Goal: Information Seeking & Learning: Learn about a topic

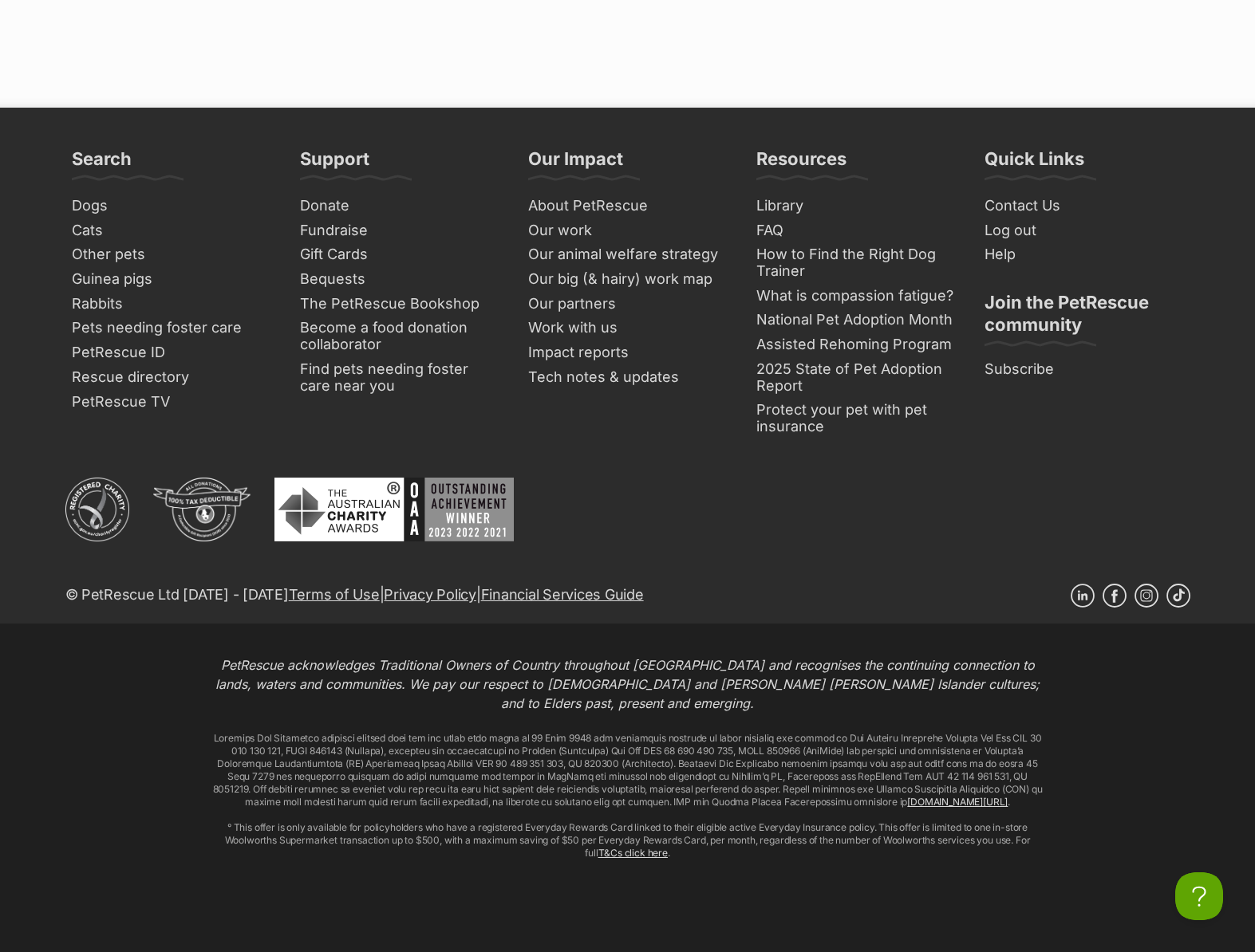
scroll to position [4467, 0]
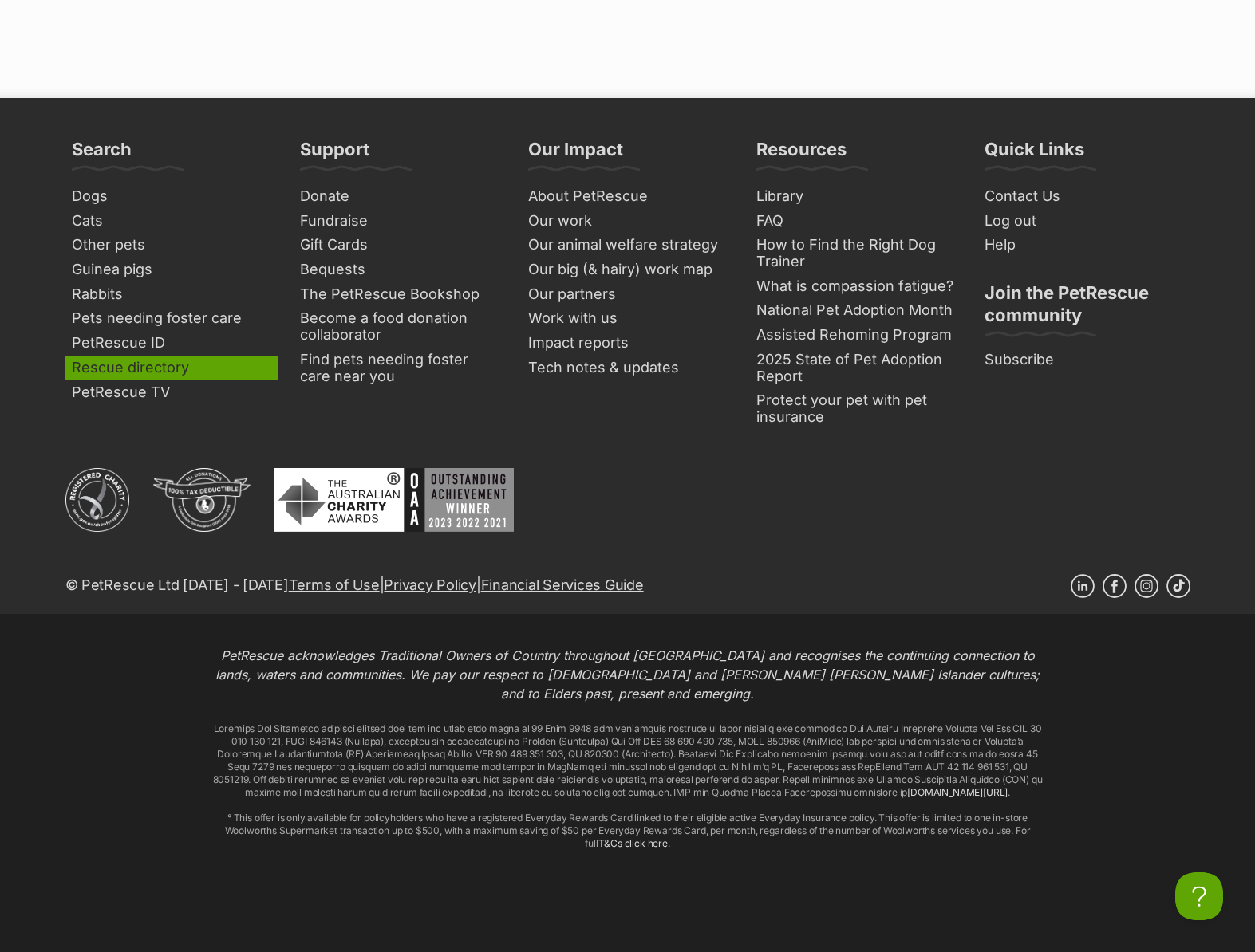
click at [155, 373] on link "Rescue directory" at bounding box center [172, 368] width 212 height 25
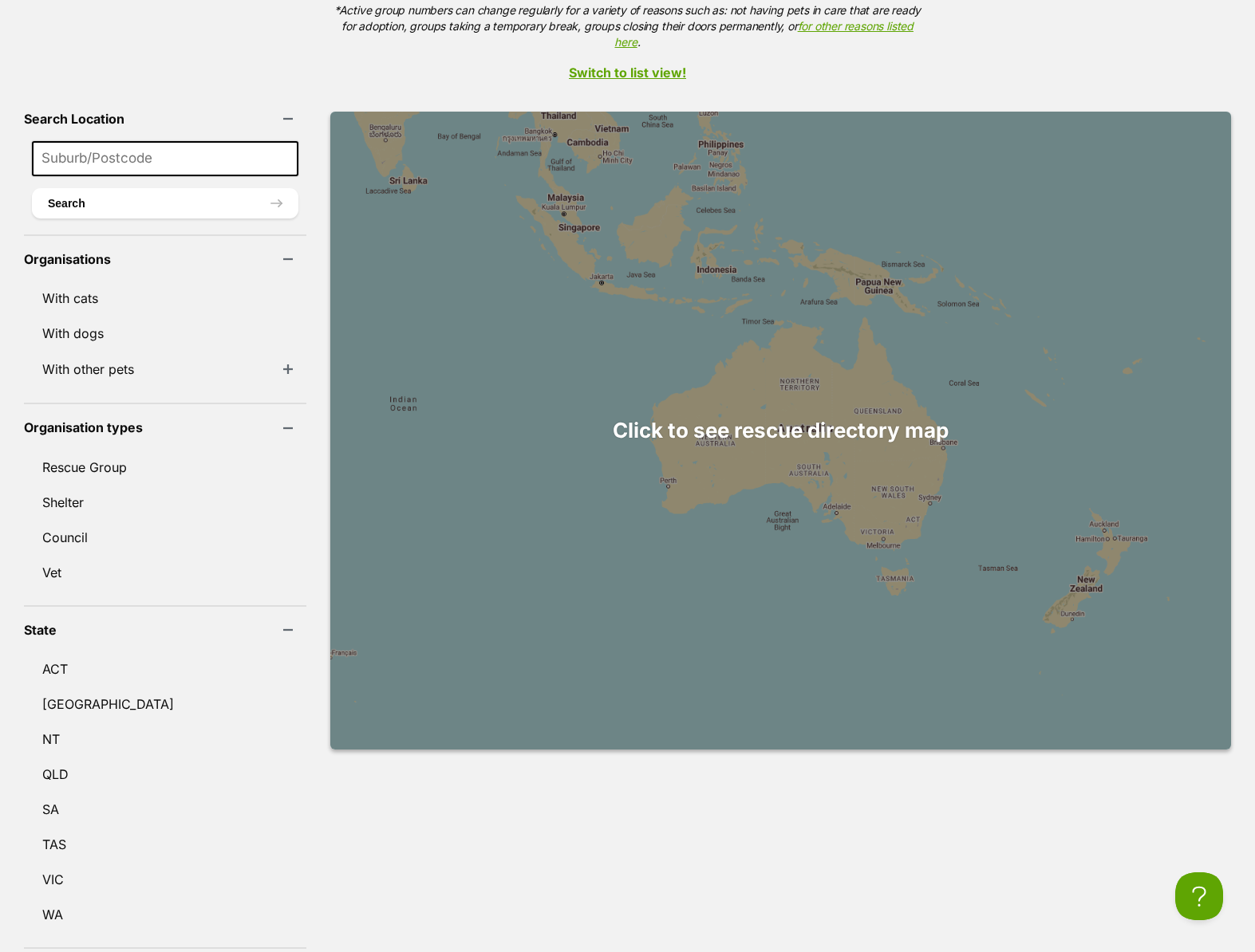
scroll to position [426, 0]
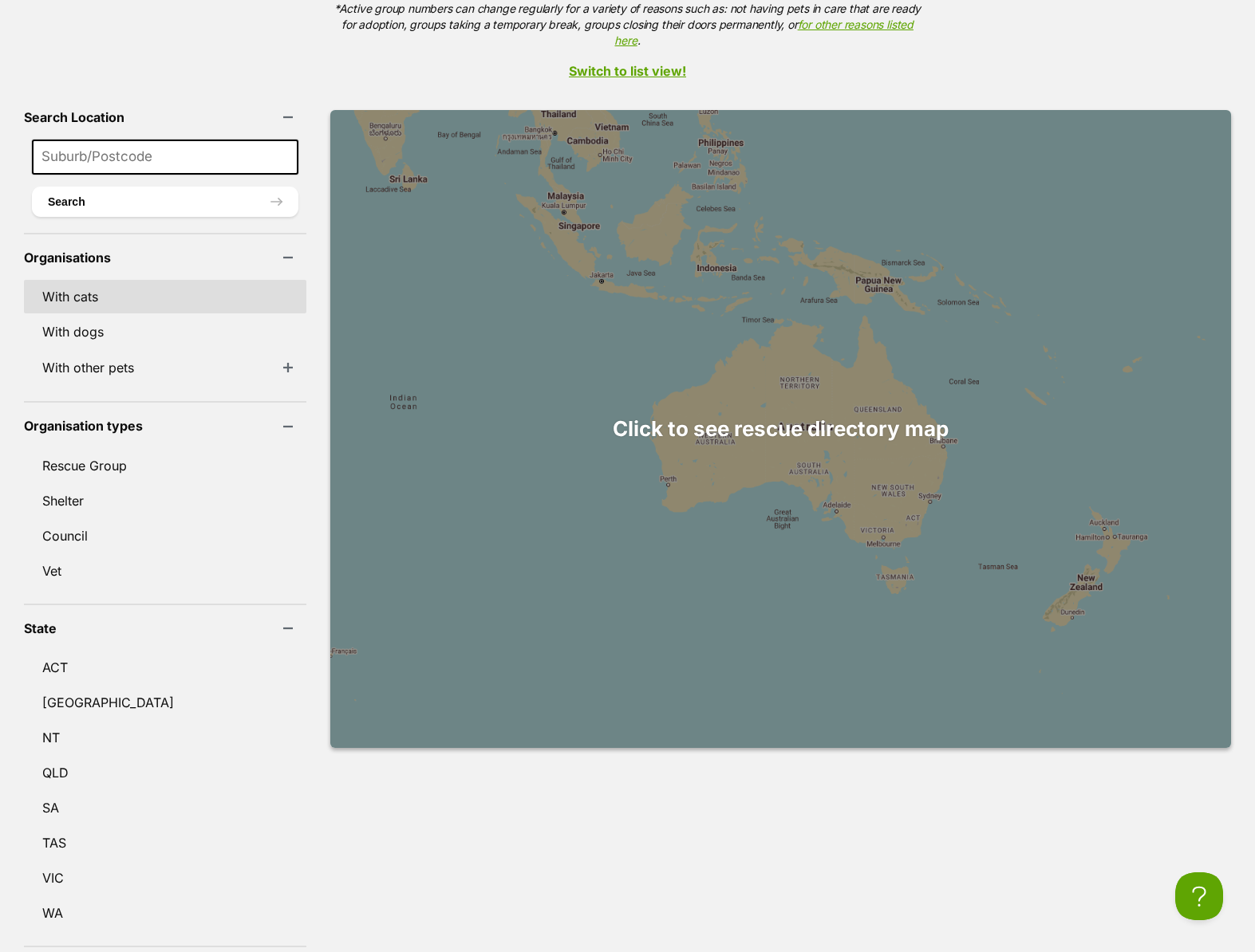
click at [92, 285] on link "With cats" at bounding box center [165, 296] width 282 height 33
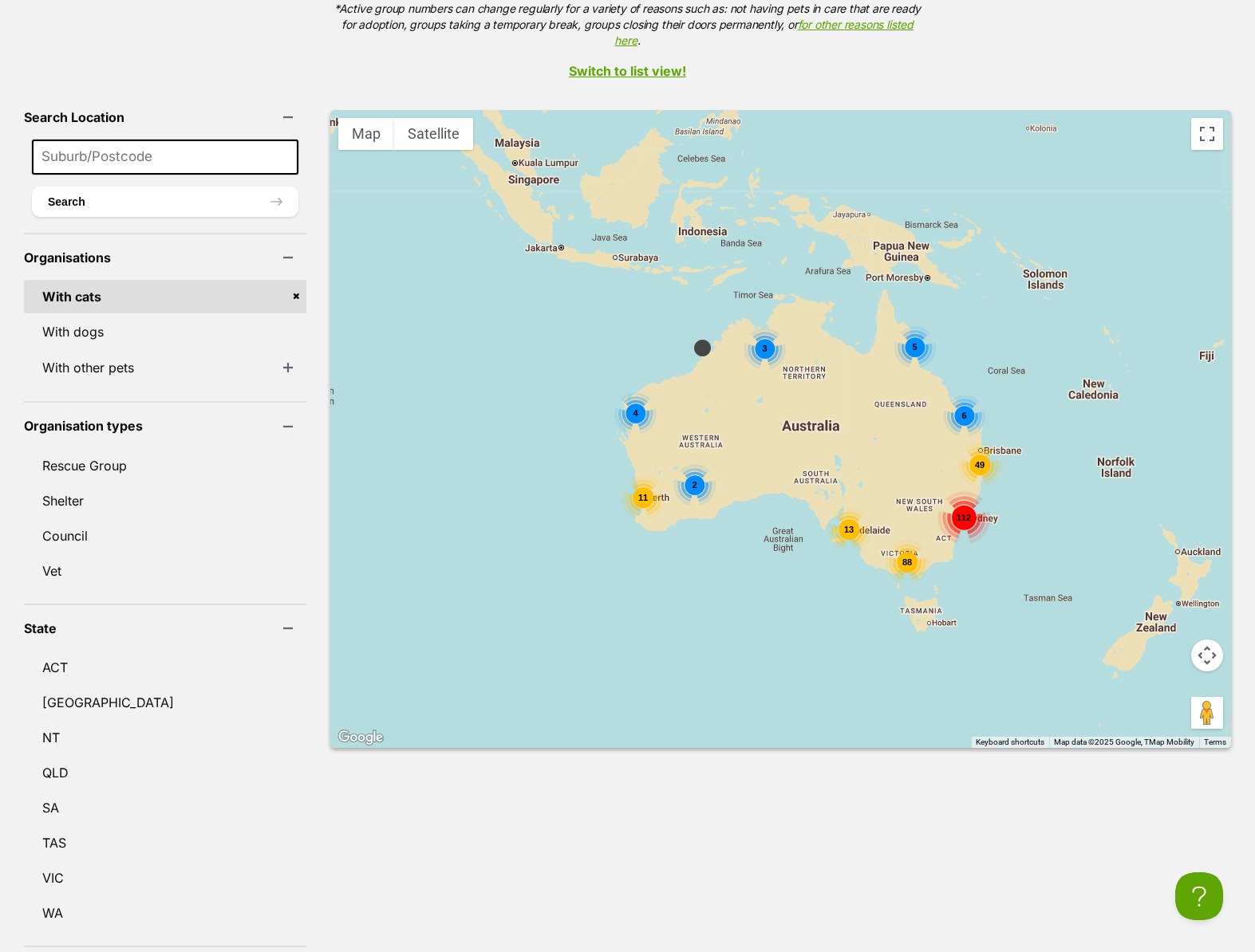
click at [956, 513] on span "112" at bounding box center [963, 517] width 14 height 10
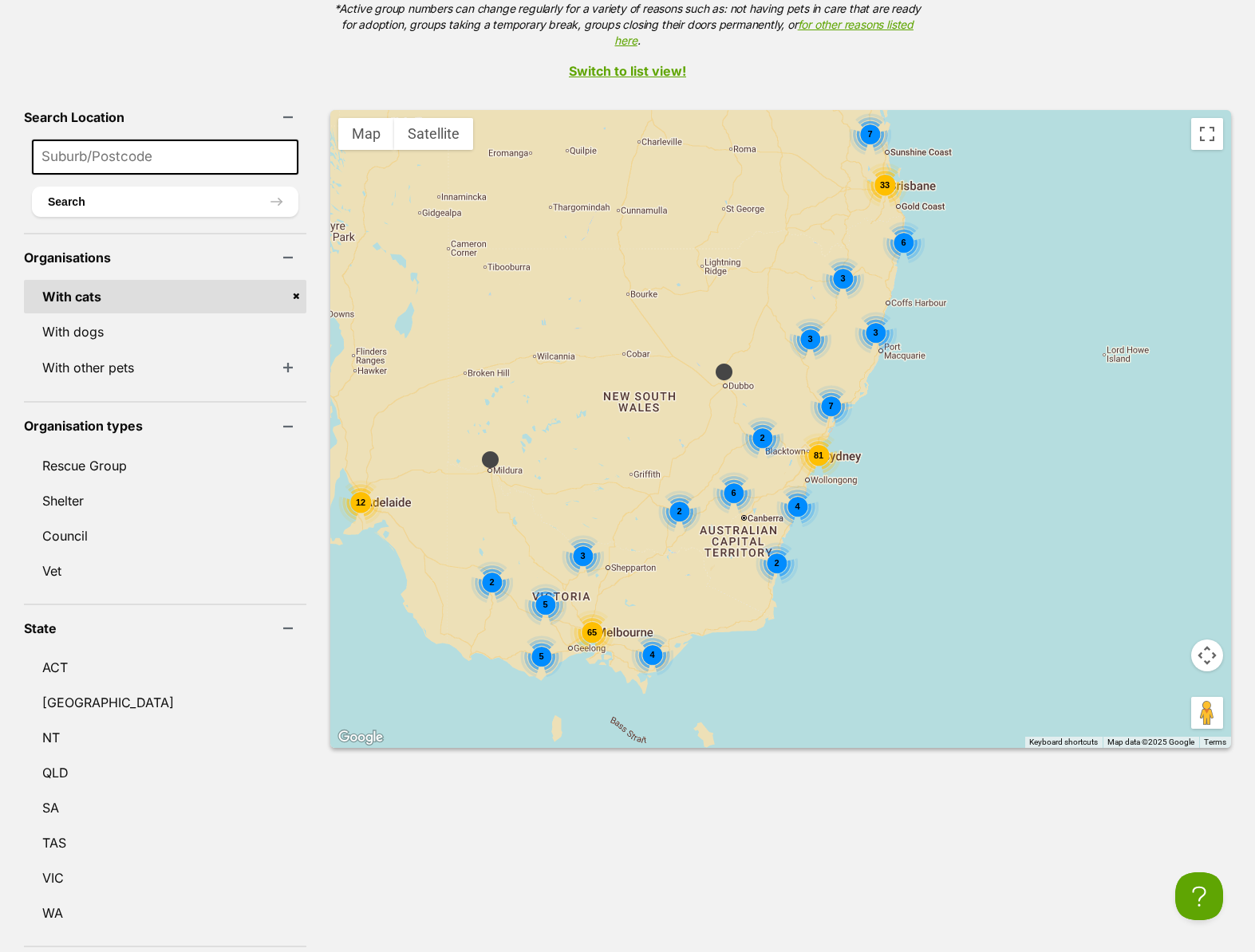
click at [776, 486] on div "4" at bounding box center [797, 507] width 42 height 42
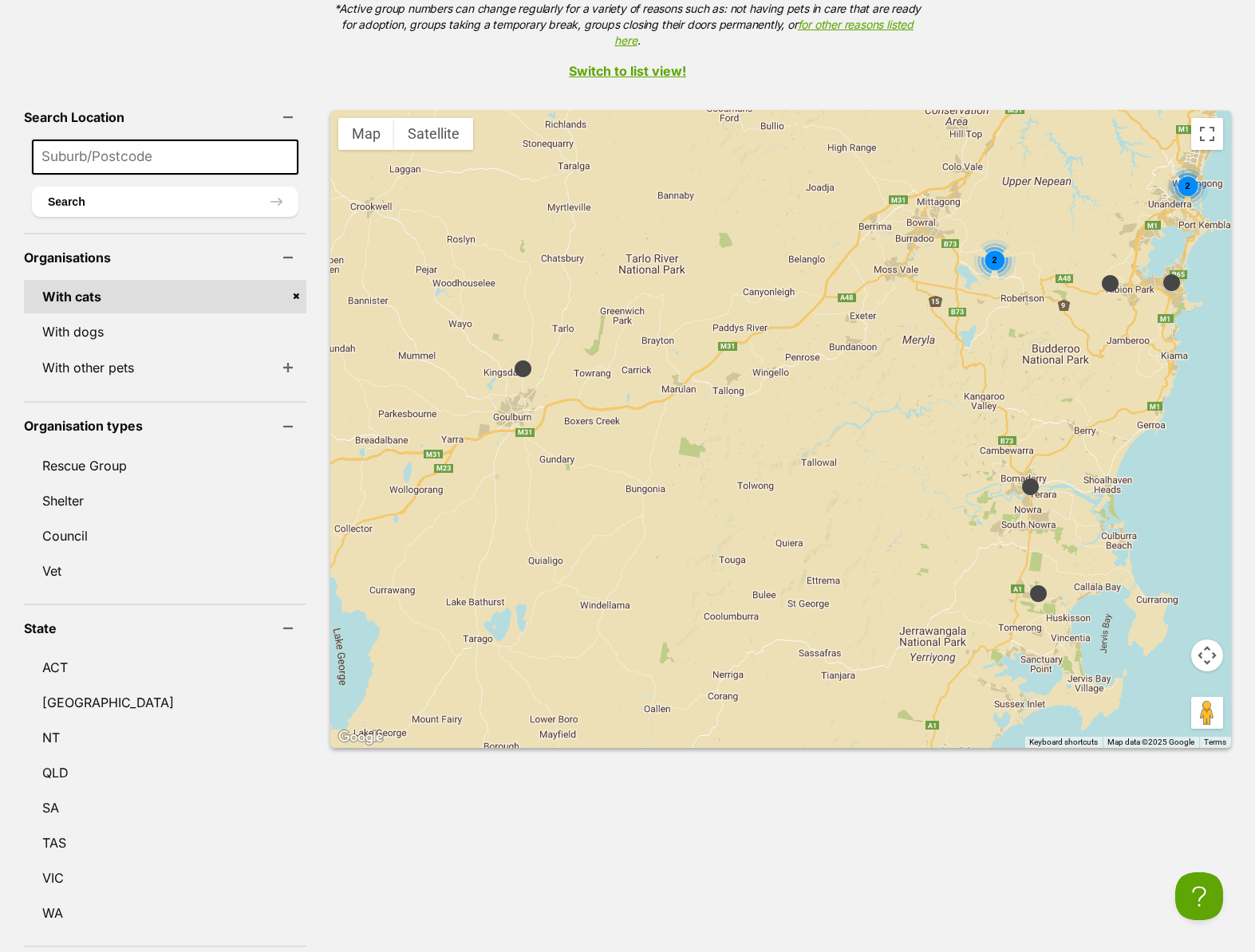
click at [513, 359] on img at bounding box center [523, 368] width 20 height 20
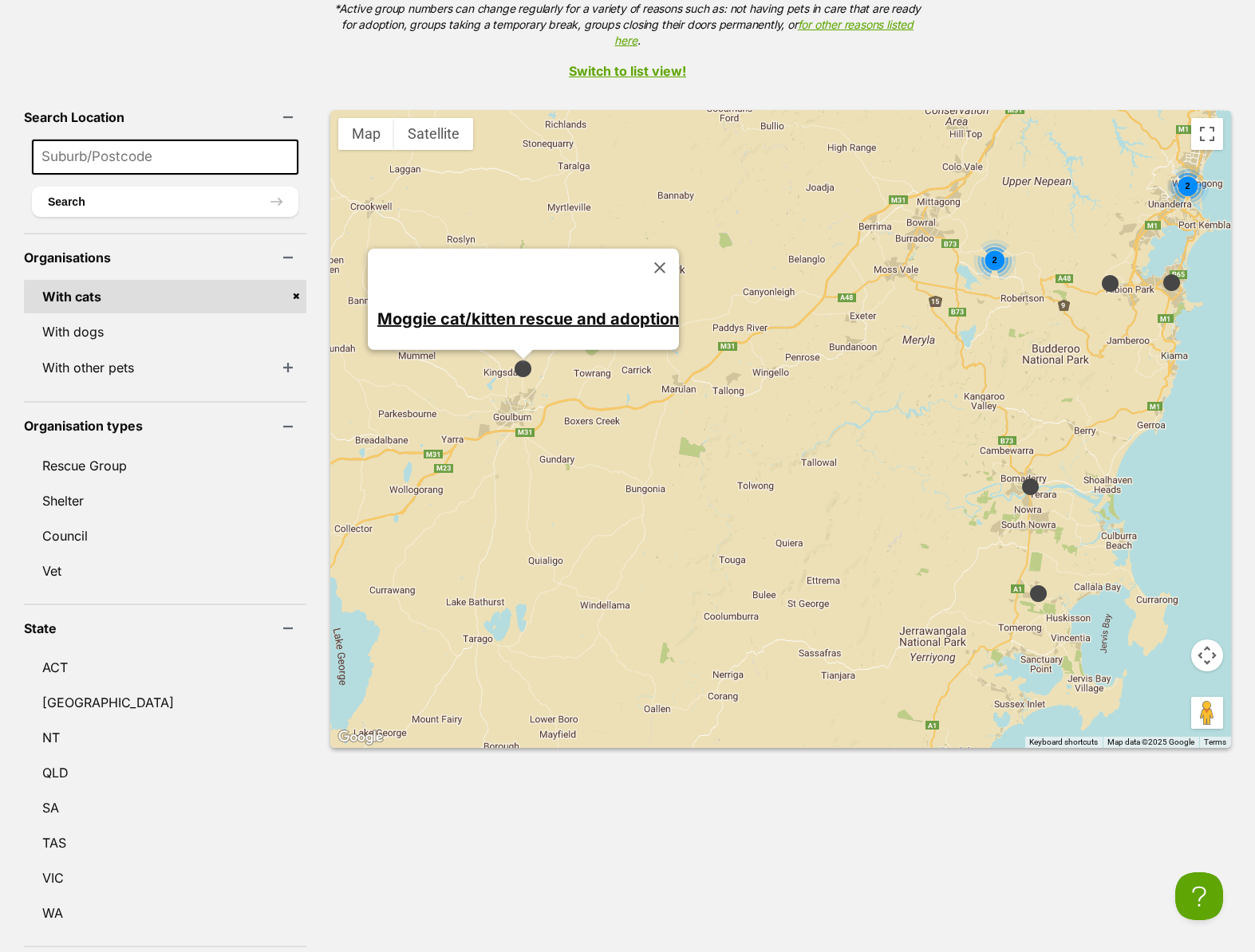
click at [514, 309] on link "Moggie cat/kitten rescue and adoption" at bounding box center [528, 318] width 302 height 19
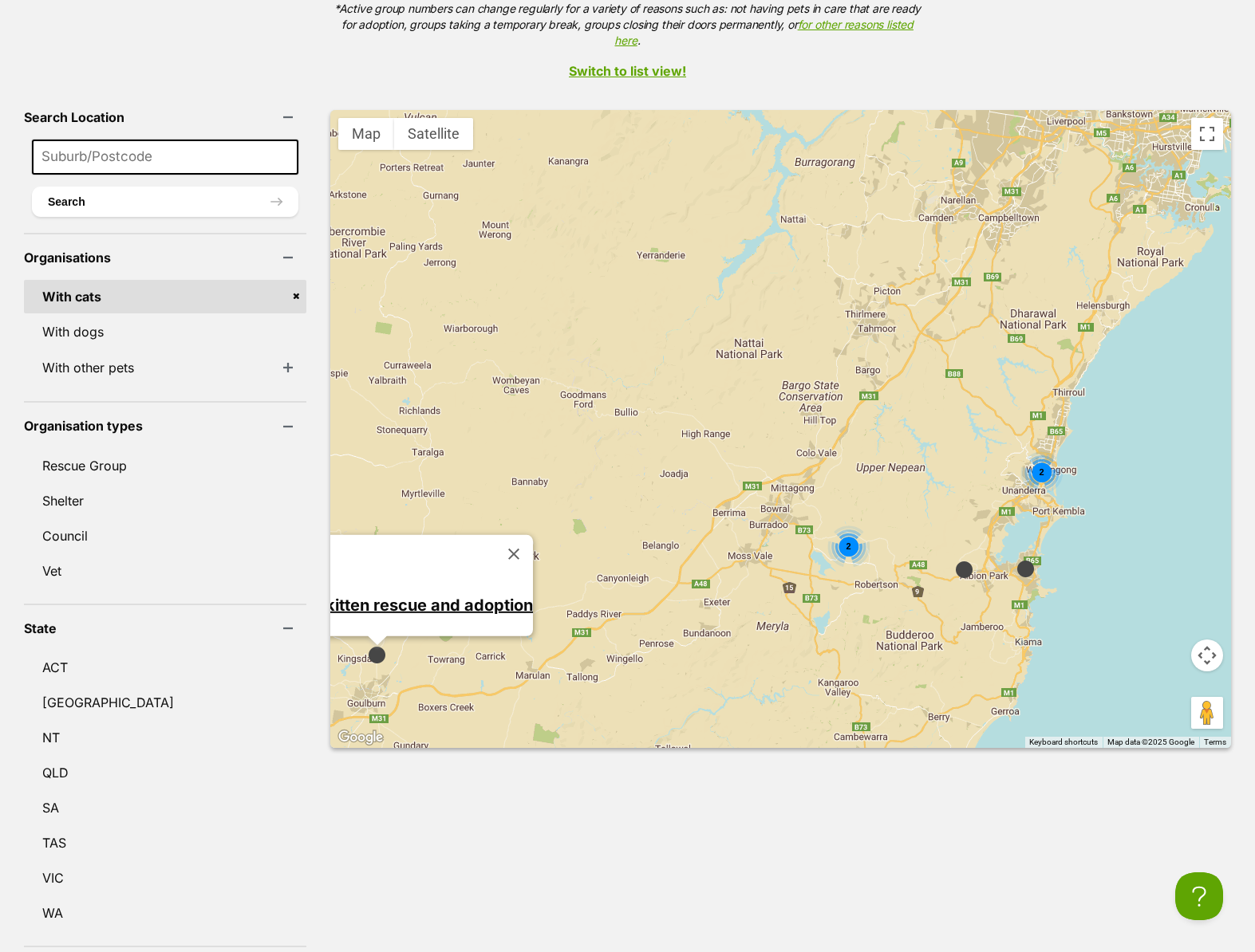
drag, startPoint x: 1087, startPoint y: 224, endPoint x: 941, endPoint y: 511, distance: 322.0
click at [941, 511] on div "2 2 Moggie cat/kitten rescue and adoption" at bounding box center [781, 430] width 901 height 638
click at [846, 542] on span "2" at bounding box center [848, 546] width 4 height 10
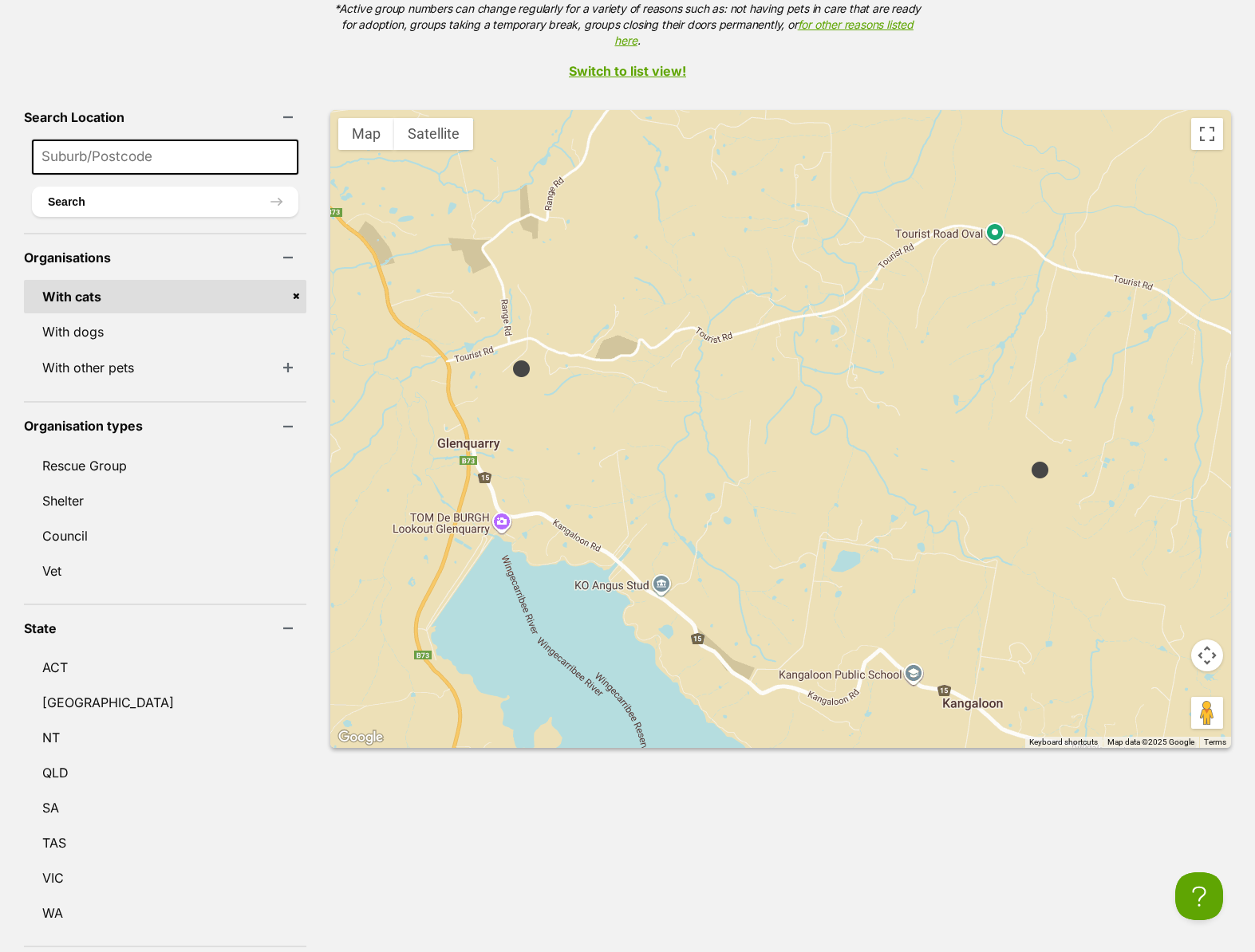
click at [1030, 460] on img at bounding box center [1040, 470] width 20 height 20
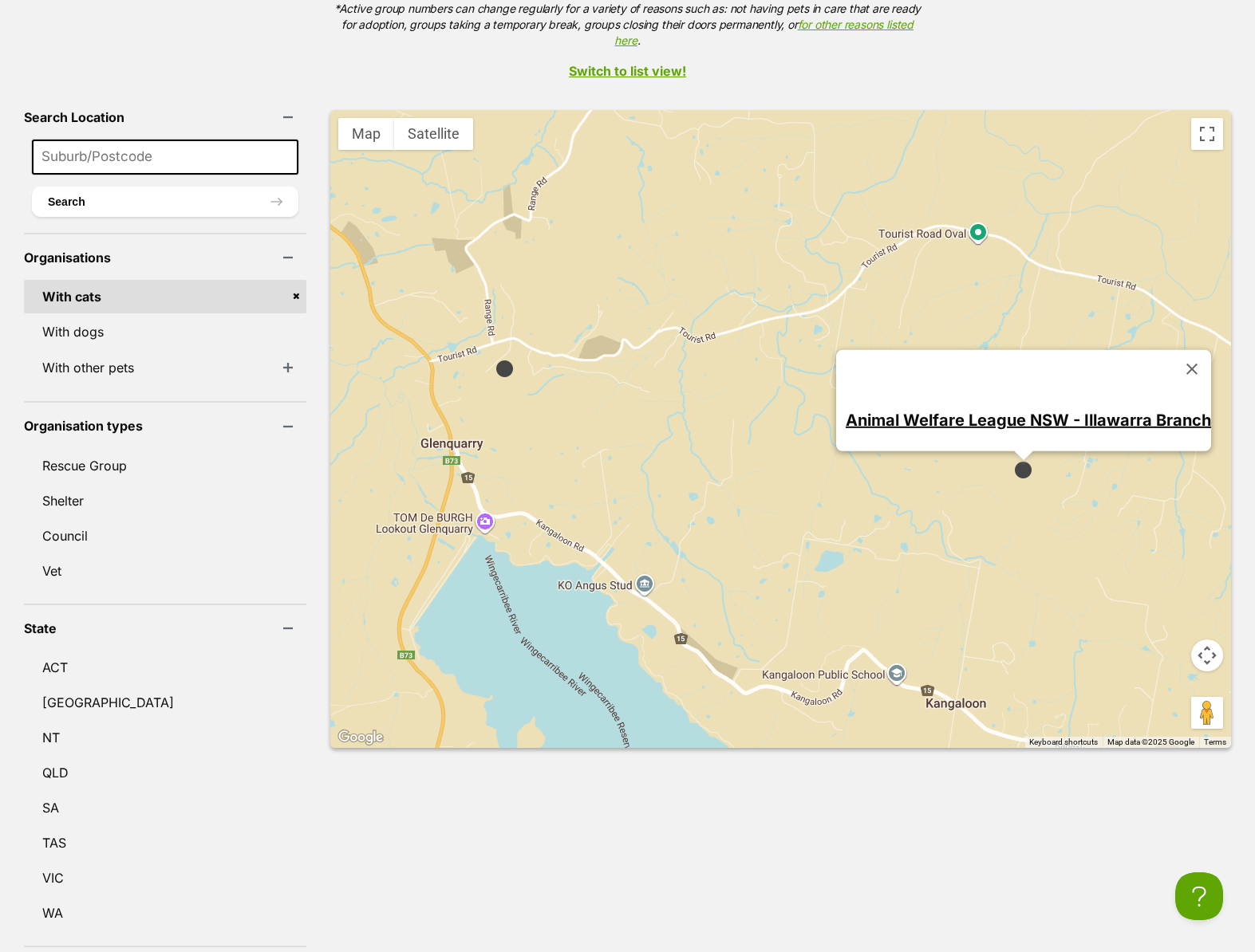
click at [495, 359] on img at bounding box center [504, 368] width 20 height 20
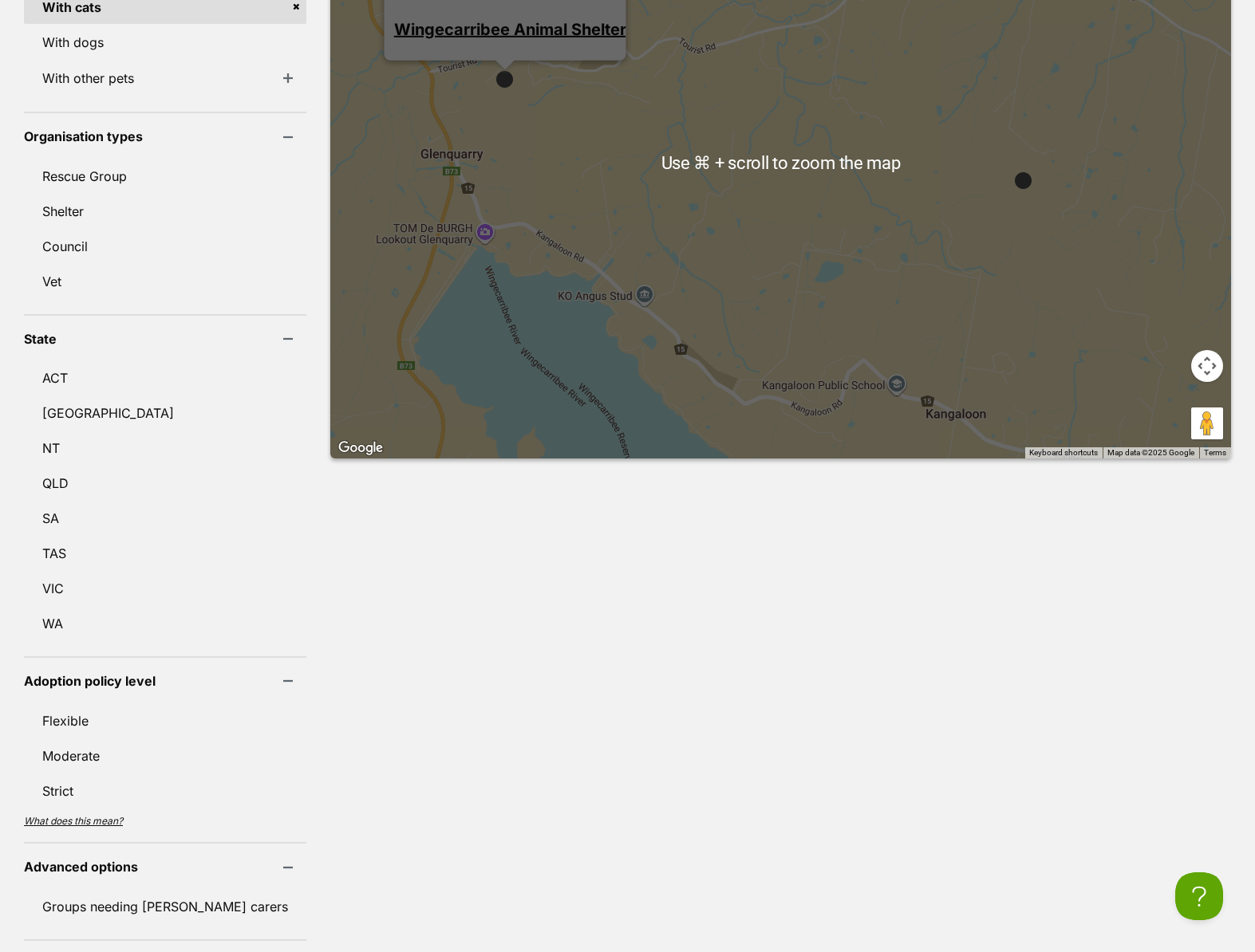
scroll to position [759, 0]
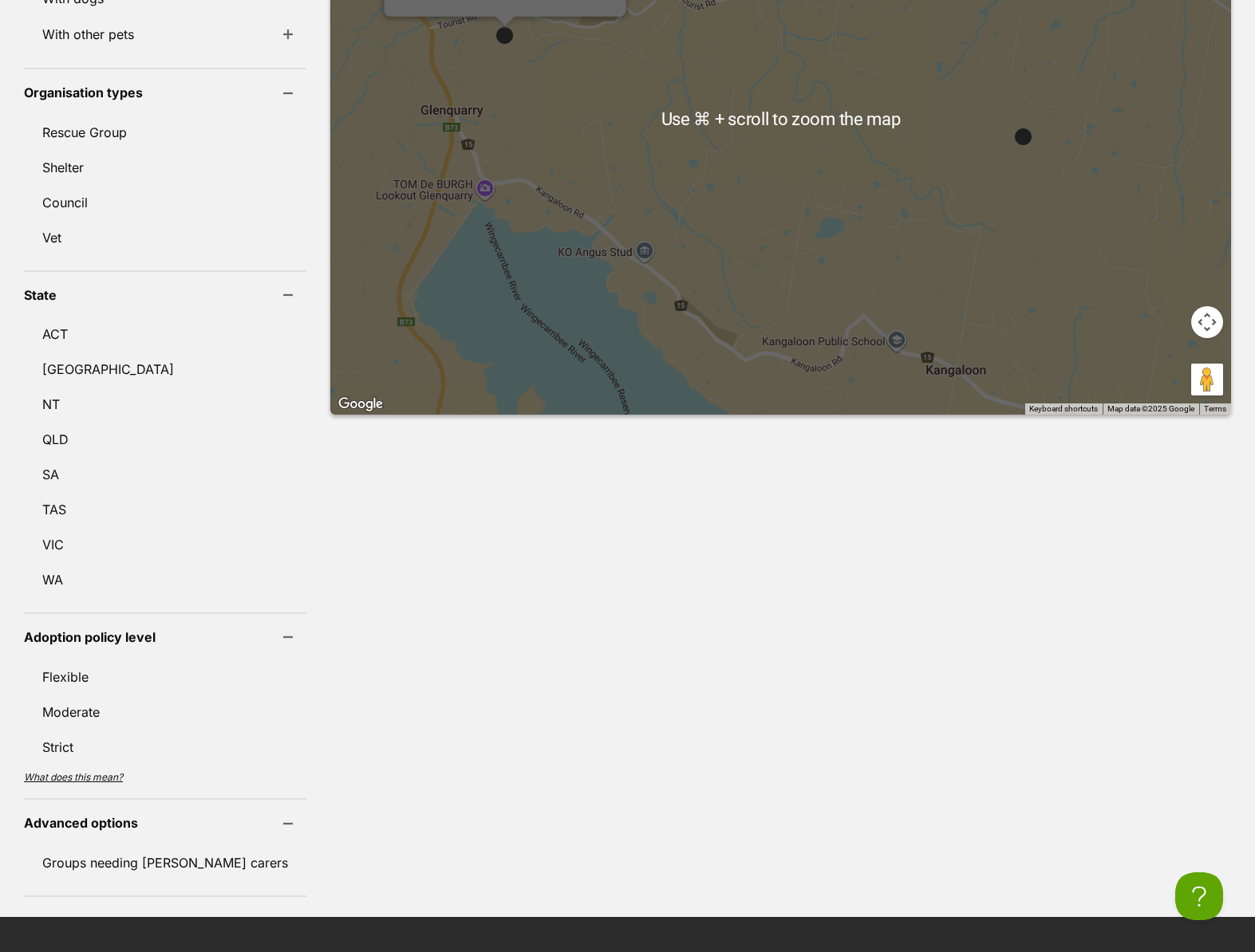
click at [926, 331] on div "Wingecarribee Animal Shelter" at bounding box center [781, 96] width 901 height 638
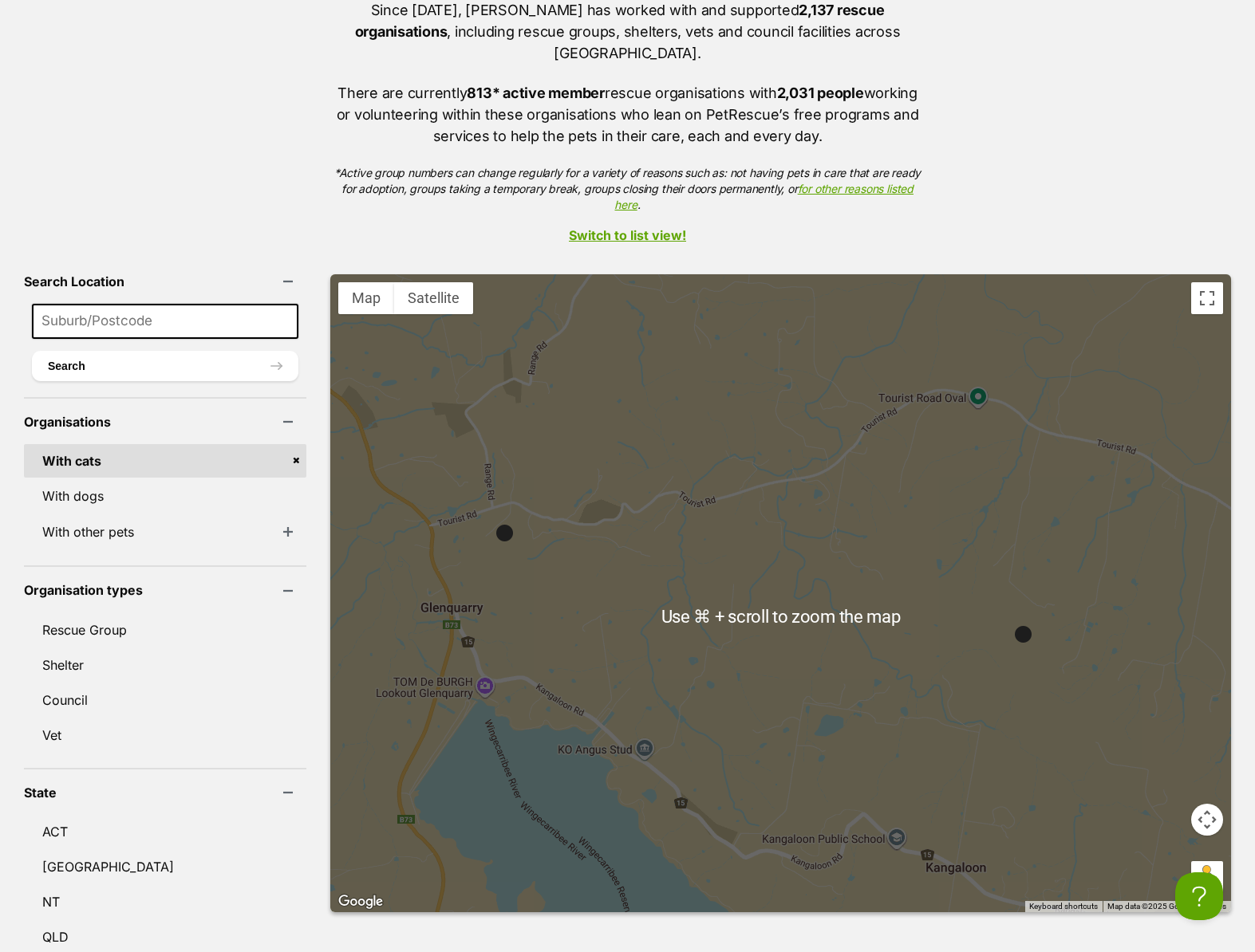
scroll to position [250, 0]
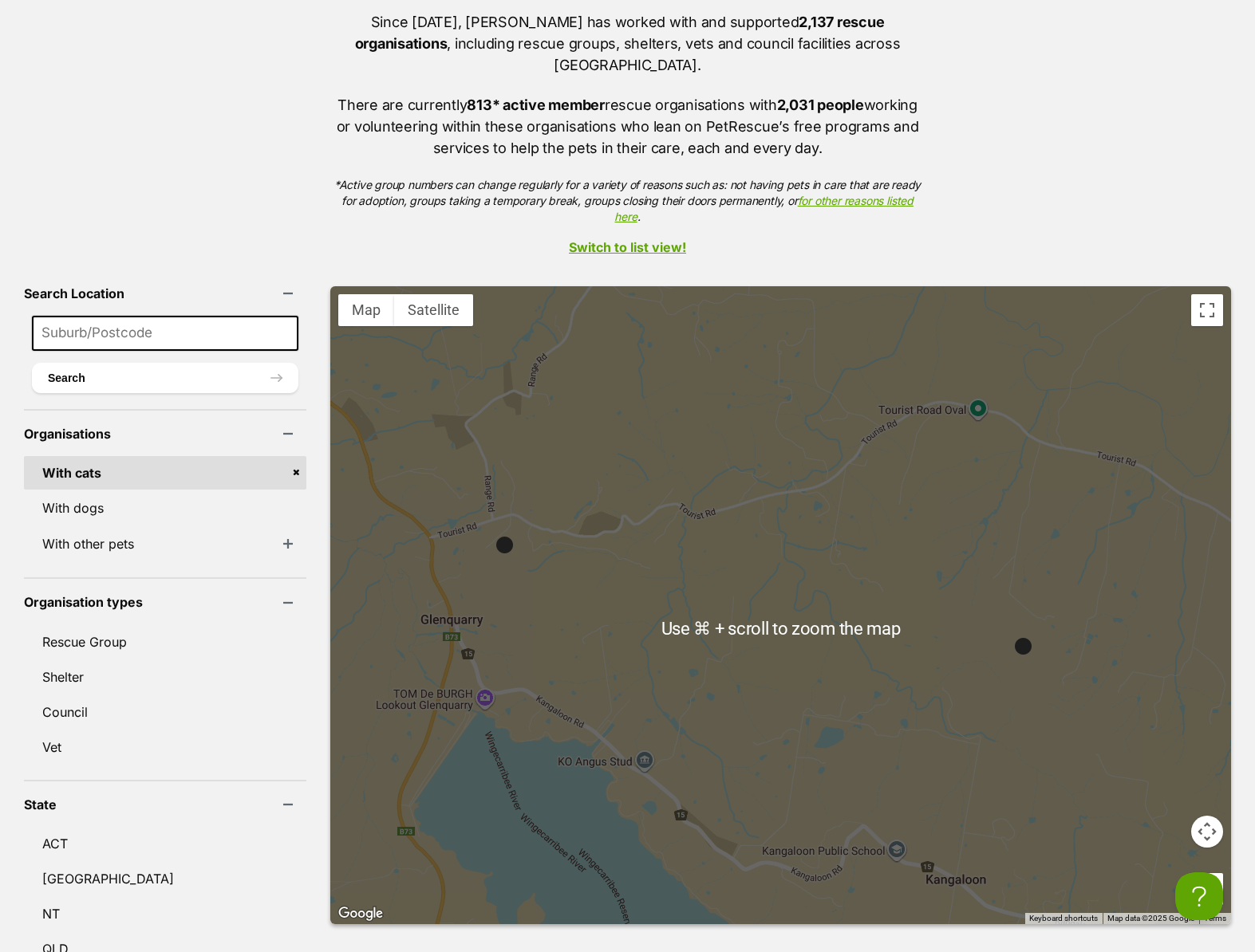
click at [625, 475] on div at bounding box center [781, 606] width 901 height 638
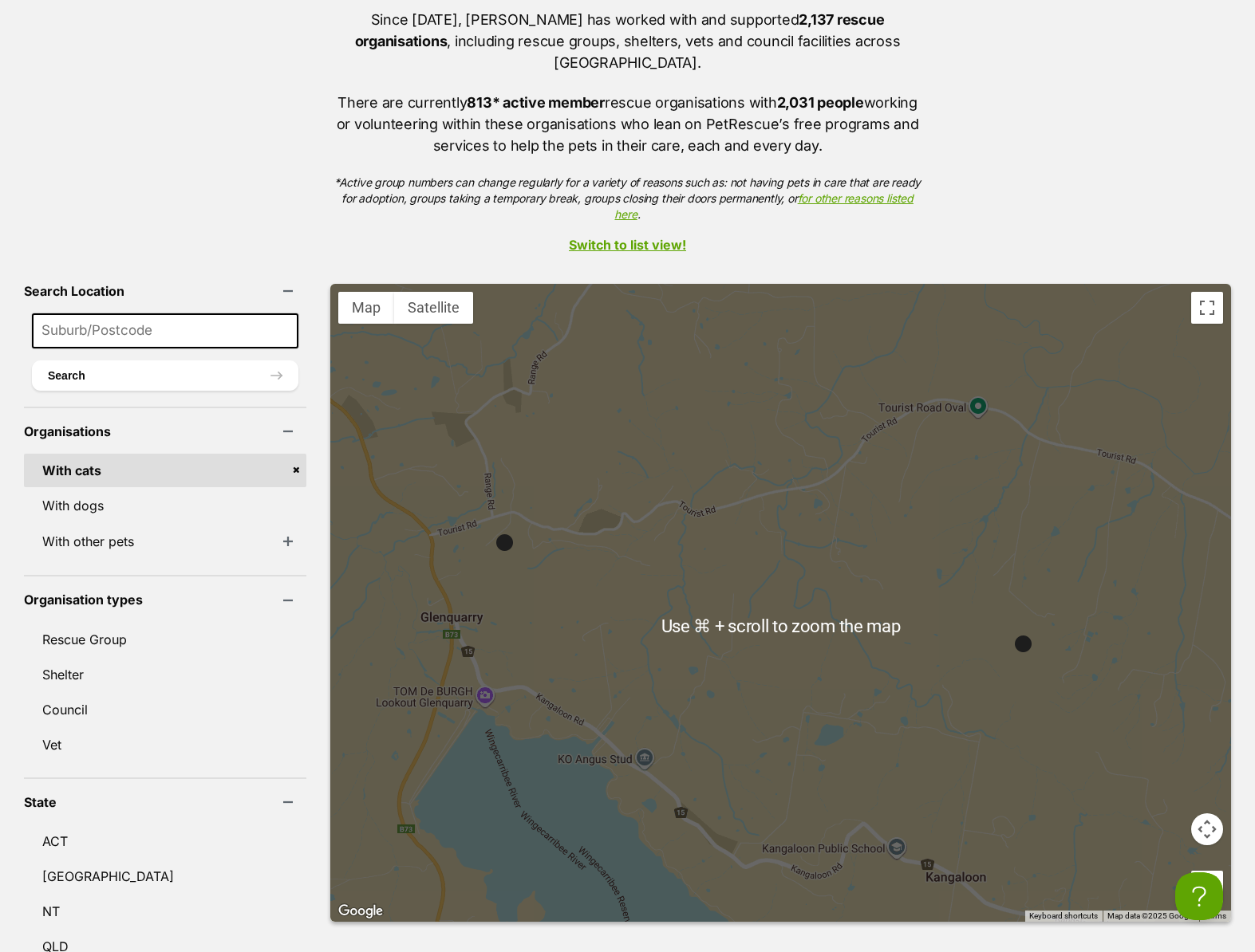
scroll to position [259, 0]
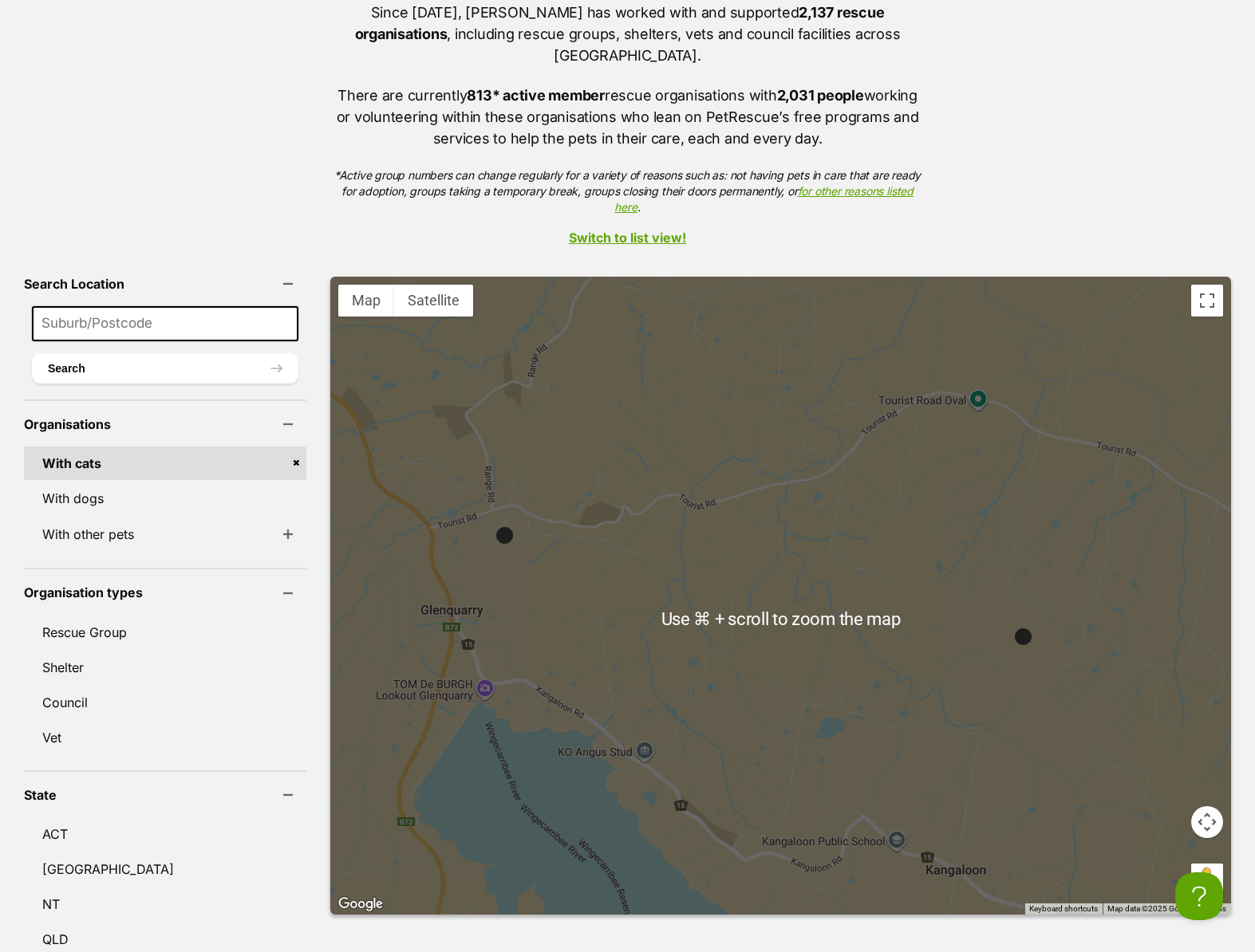
click at [775, 612] on div at bounding box center [781, 596] width 901 height 638
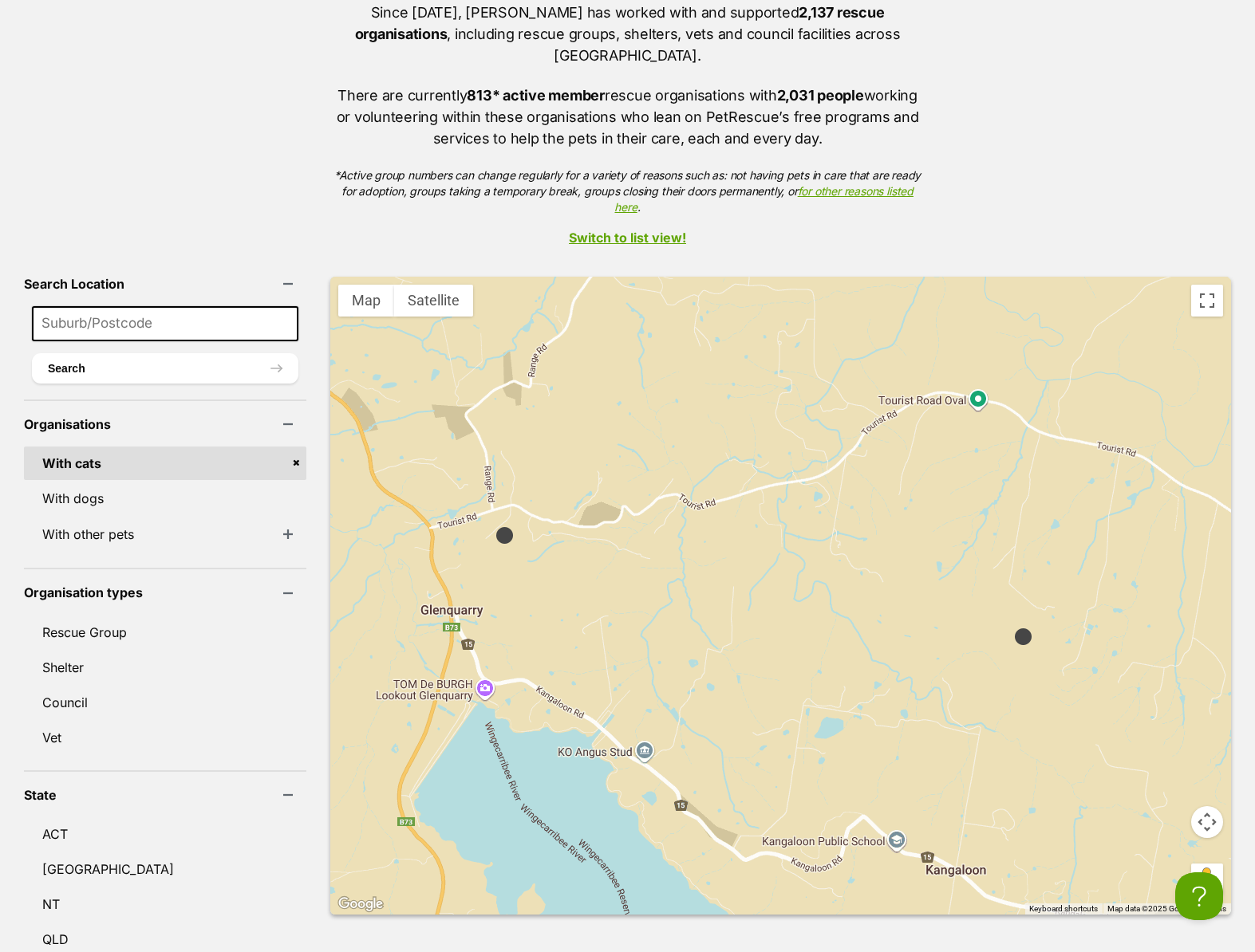
drag, startPoint x: 774, startPoint y: 612, endPoint x: 742, endPoint y: 498, distance: 118.4
click at [742, 498] on div at bounding box center [781, 596] width 901 height 638
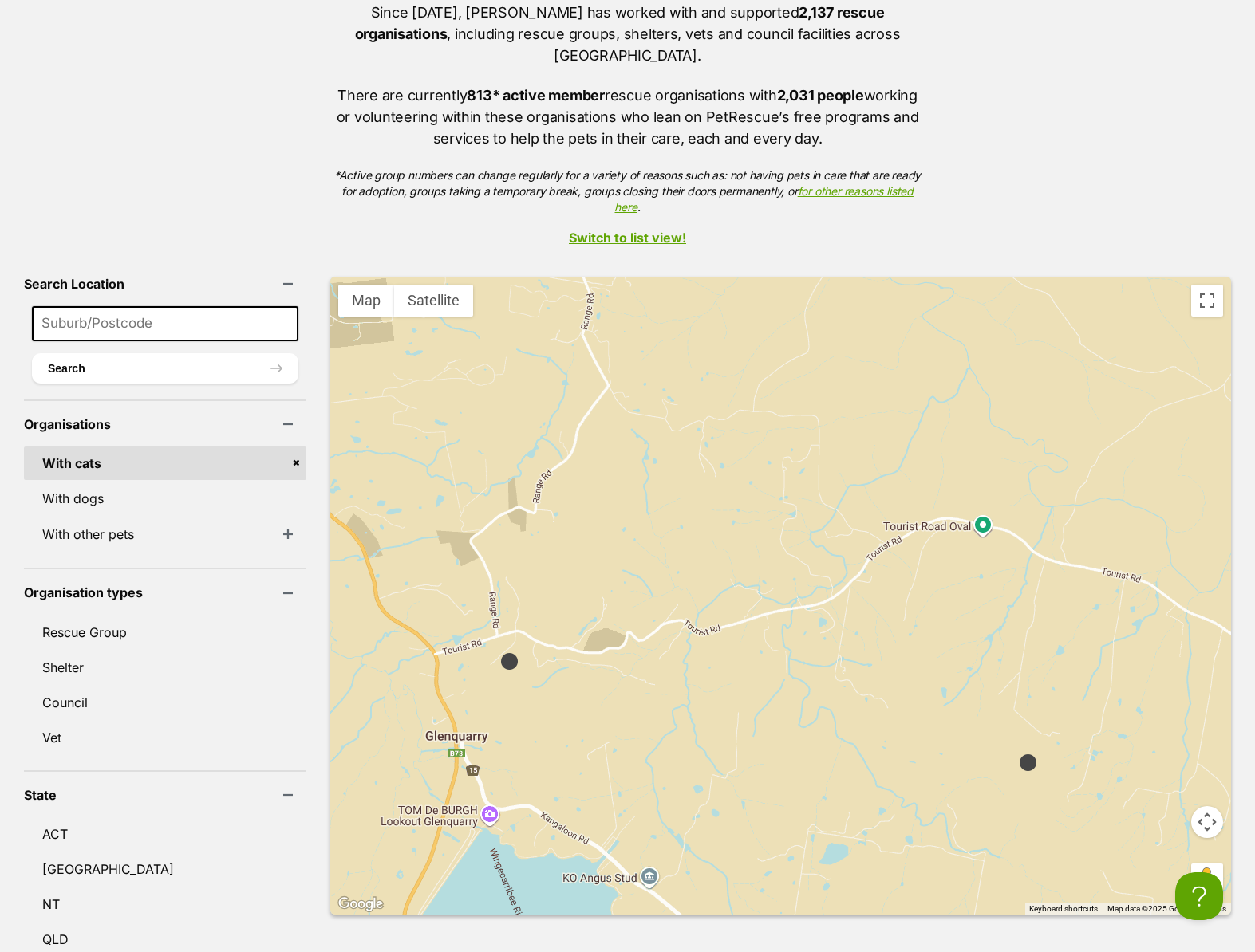
drag, startPoint x: 745, startPoint y: 507, endPoint x: 749, endPoint y: 633, distance: 126.1
click at [749, 633] on div at bounding box center [781, 596] width 901 height 638
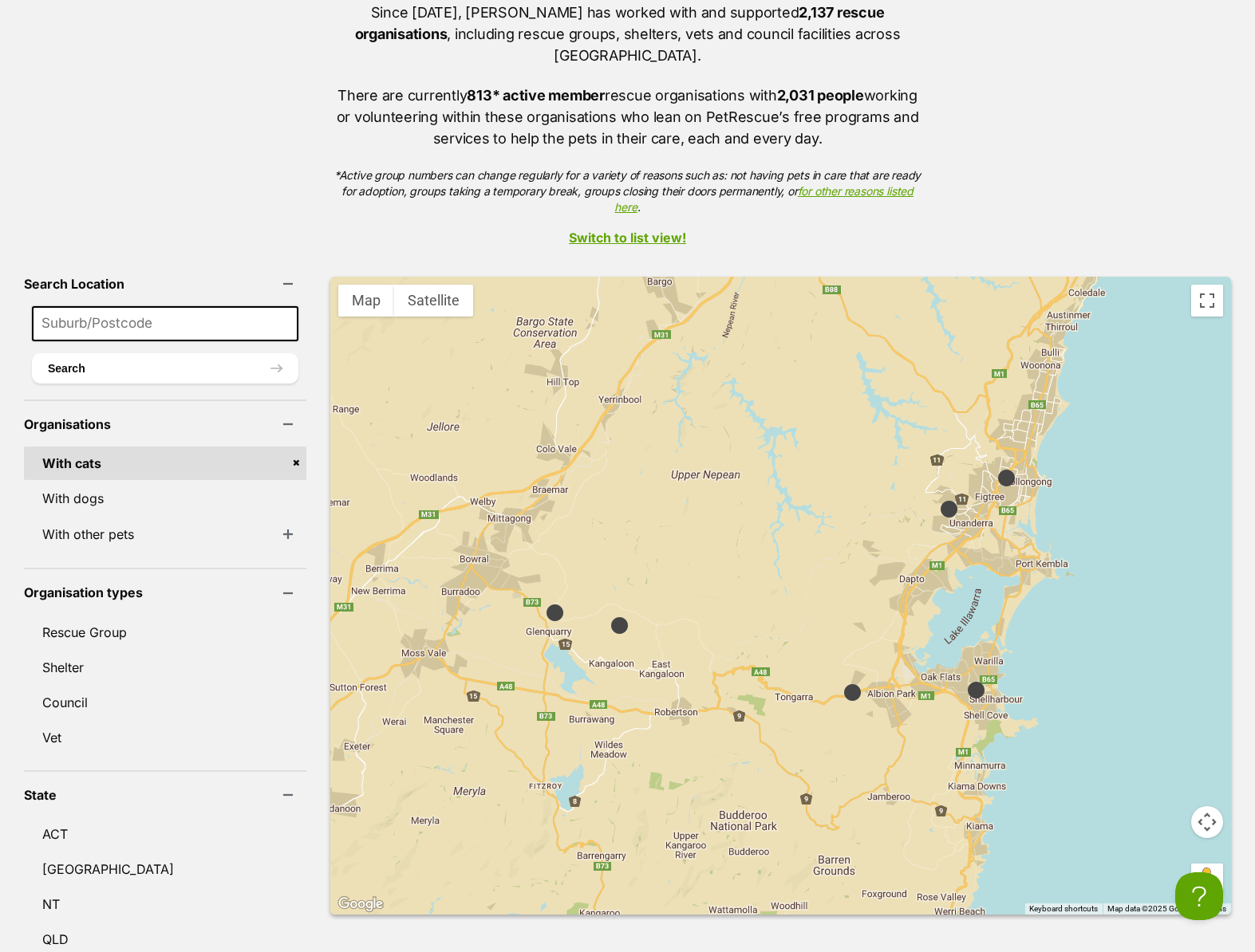
drag, startPoint x: 1025, startPoint y: 638, endPoint x: 829, endPoint y: 608, distance: 198.3
click at [829, 608] on div at bounding box center [781, 596] width 901 height 638
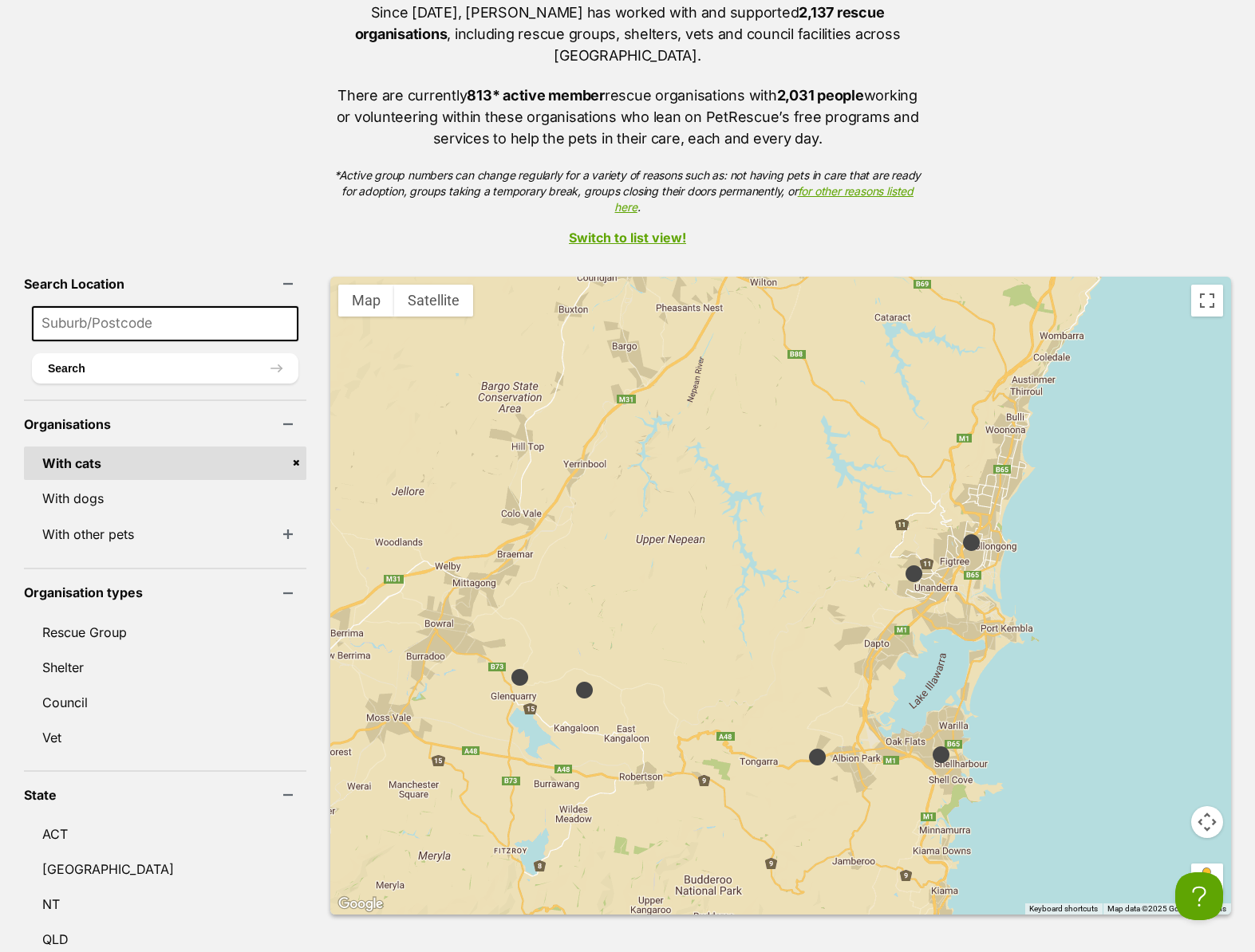
drag, startPoint x: 859, startPoint y: 572, endPoint x: 774, endPoint y: 625, distance: 100.2
click at [774, 625] on div at bounding box center [781, 596] width 901 height 638
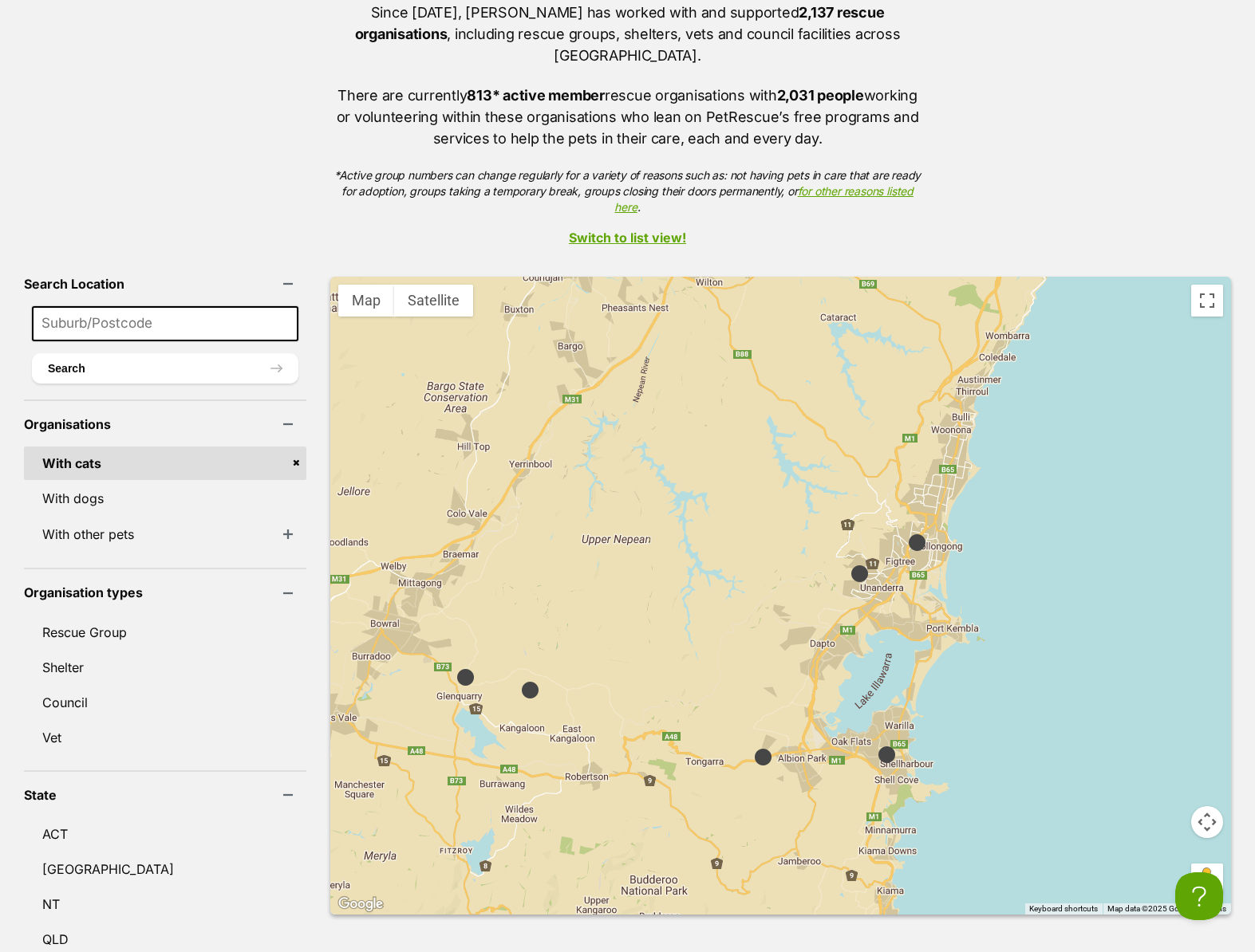
click at [850, 564] on img at bounding box center [859, 573] width 20 height 20
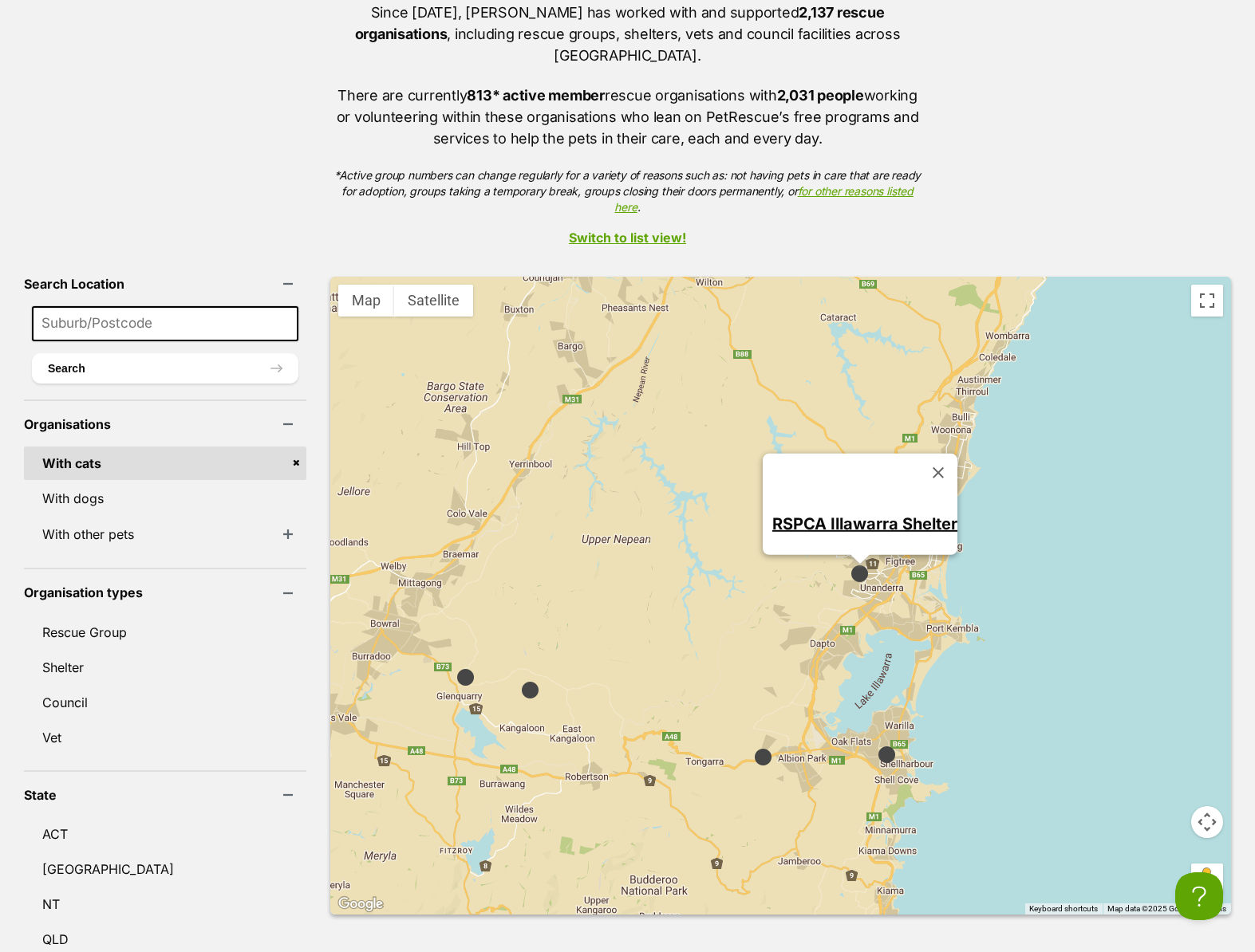
click at [1007, 518] on div "2 RSPCA Illawarra Shelter" at bounding box center [781, 596] width 901 height 638
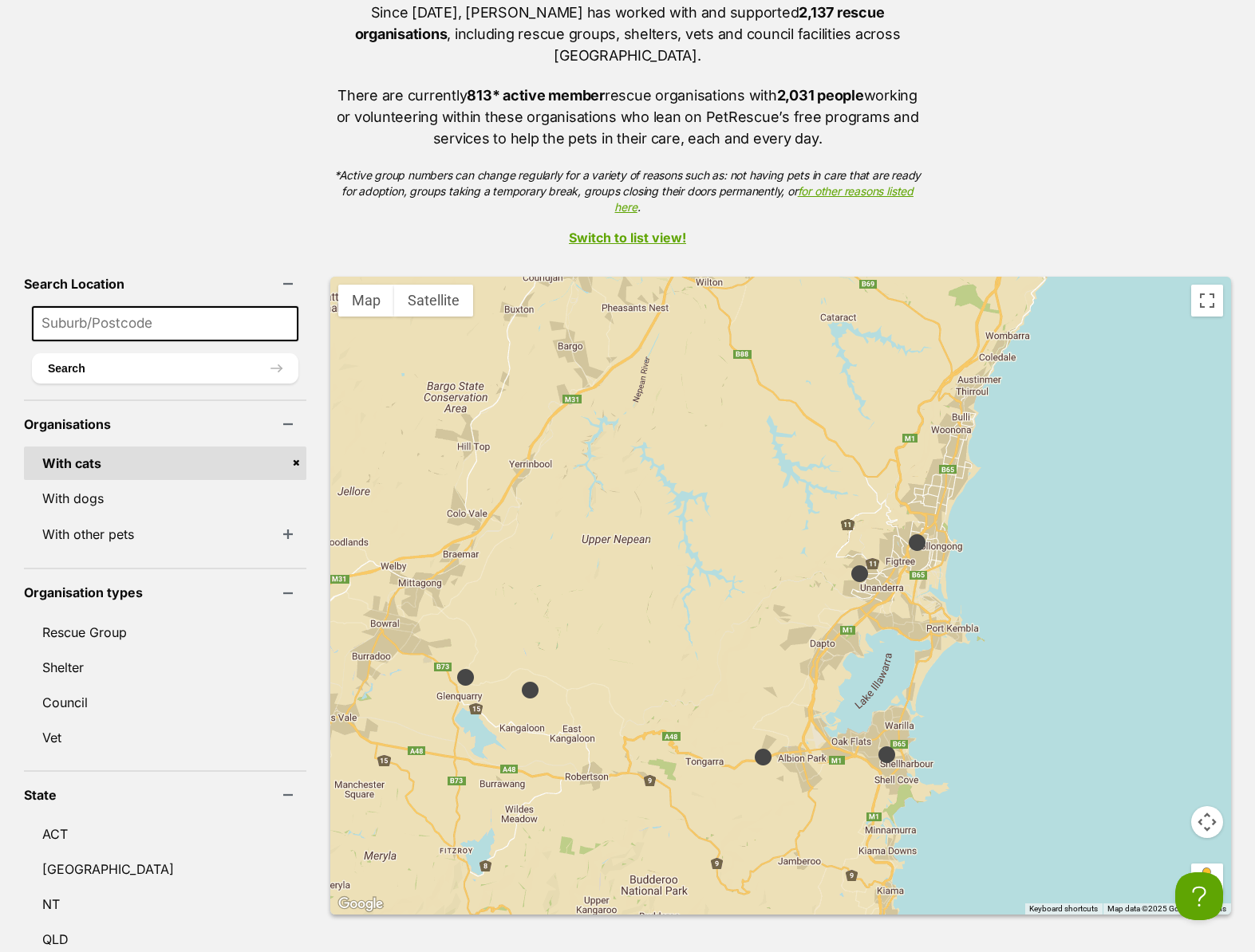
click at [908, 533] on img at bounding box center [917, 543] width 20 height 20
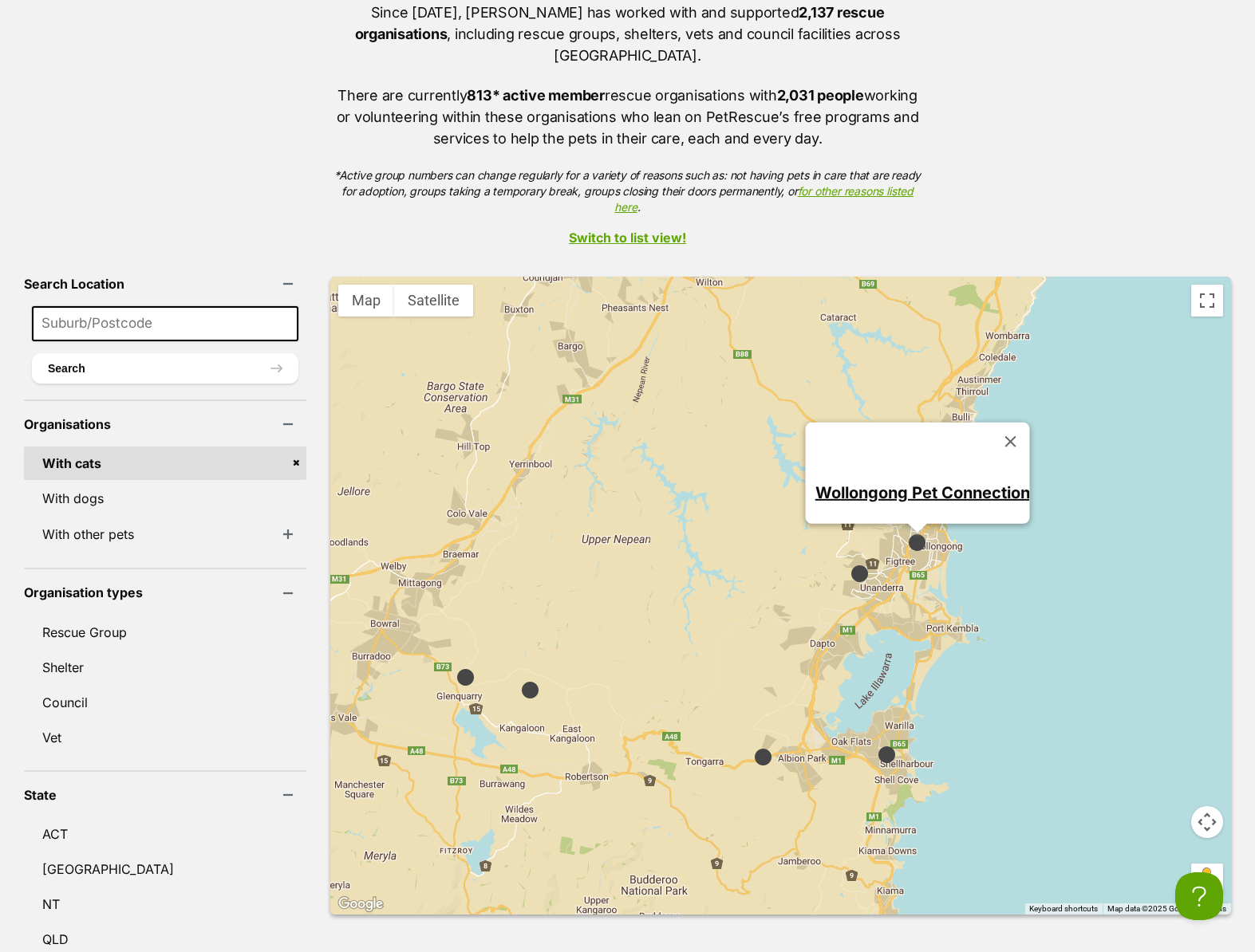
click at [926, 483] on link "Wollongong Pet Connection" at bounding box center [922, 493] width 215 height 19
click at [877, 745] on img at bounding box center [887, 755] width 20 height 20
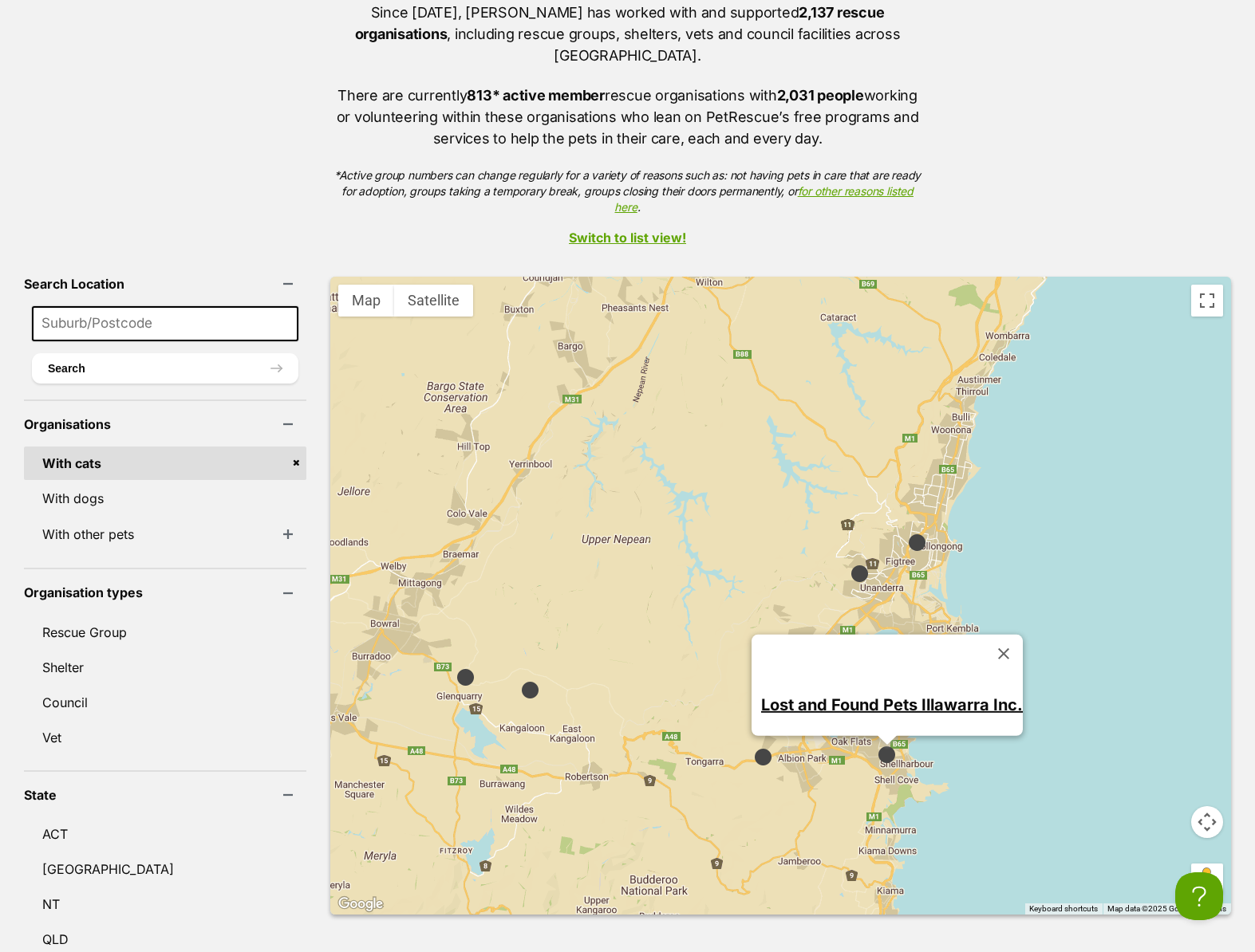
click at [753, 748] on img at bounding box center [763, 757] width 20 height 20
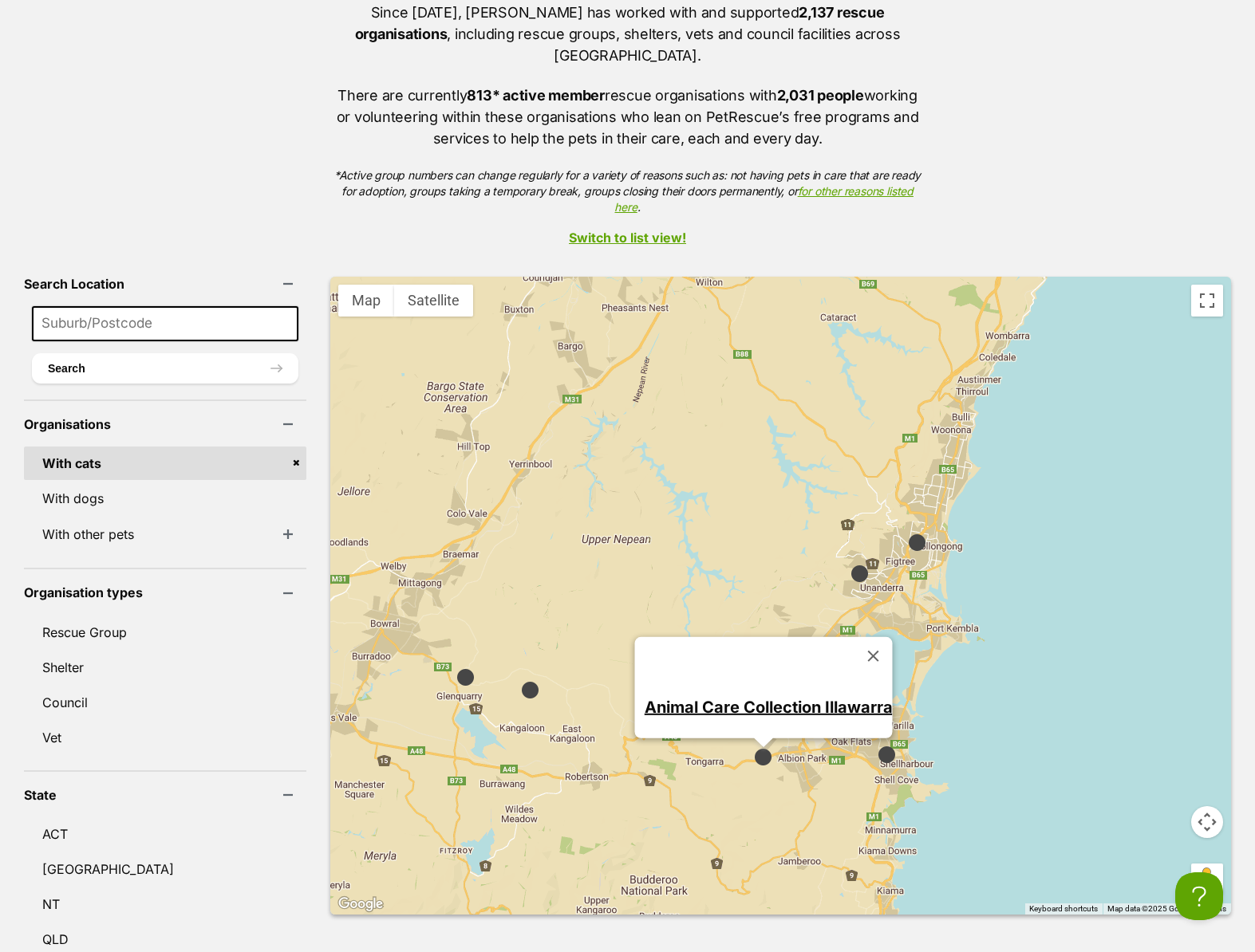
click at [713, 697] on link "Animal Care Collection Illawarra" at bounding box center [767, 707] width 248 height 19
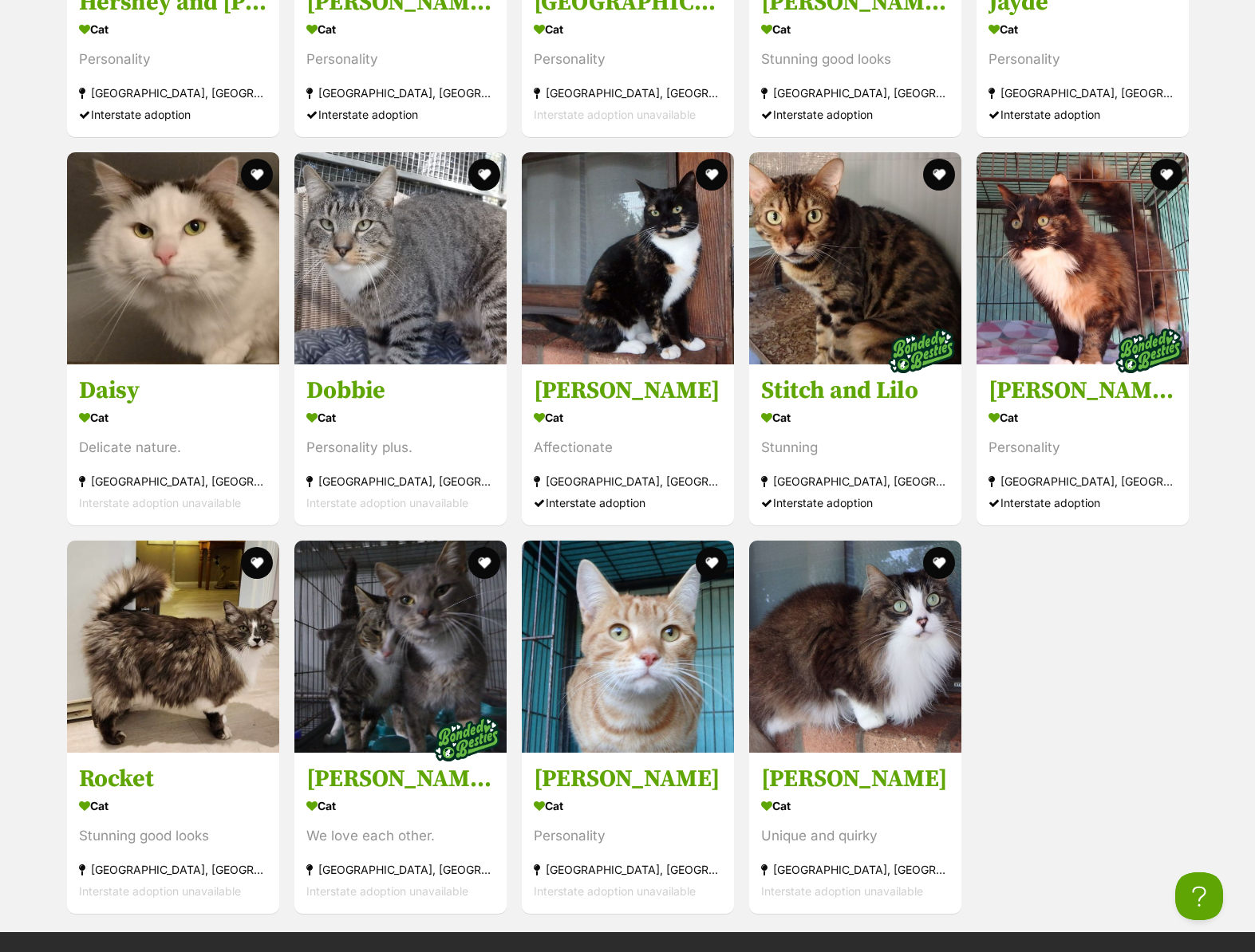
scroll to position [1422, 0]
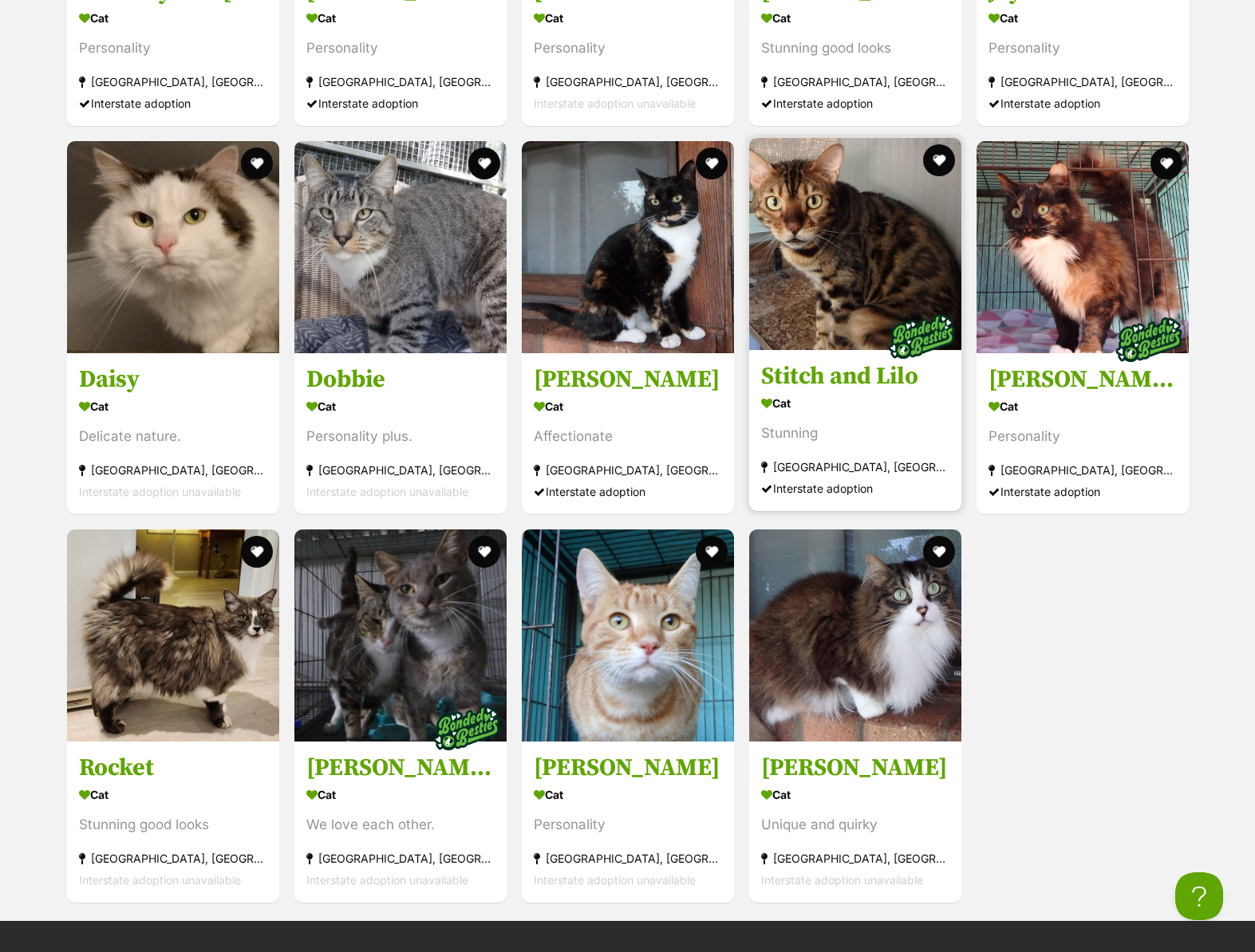
click at [896, 252] on img at bounding box center [855, 244] width 212 height 212
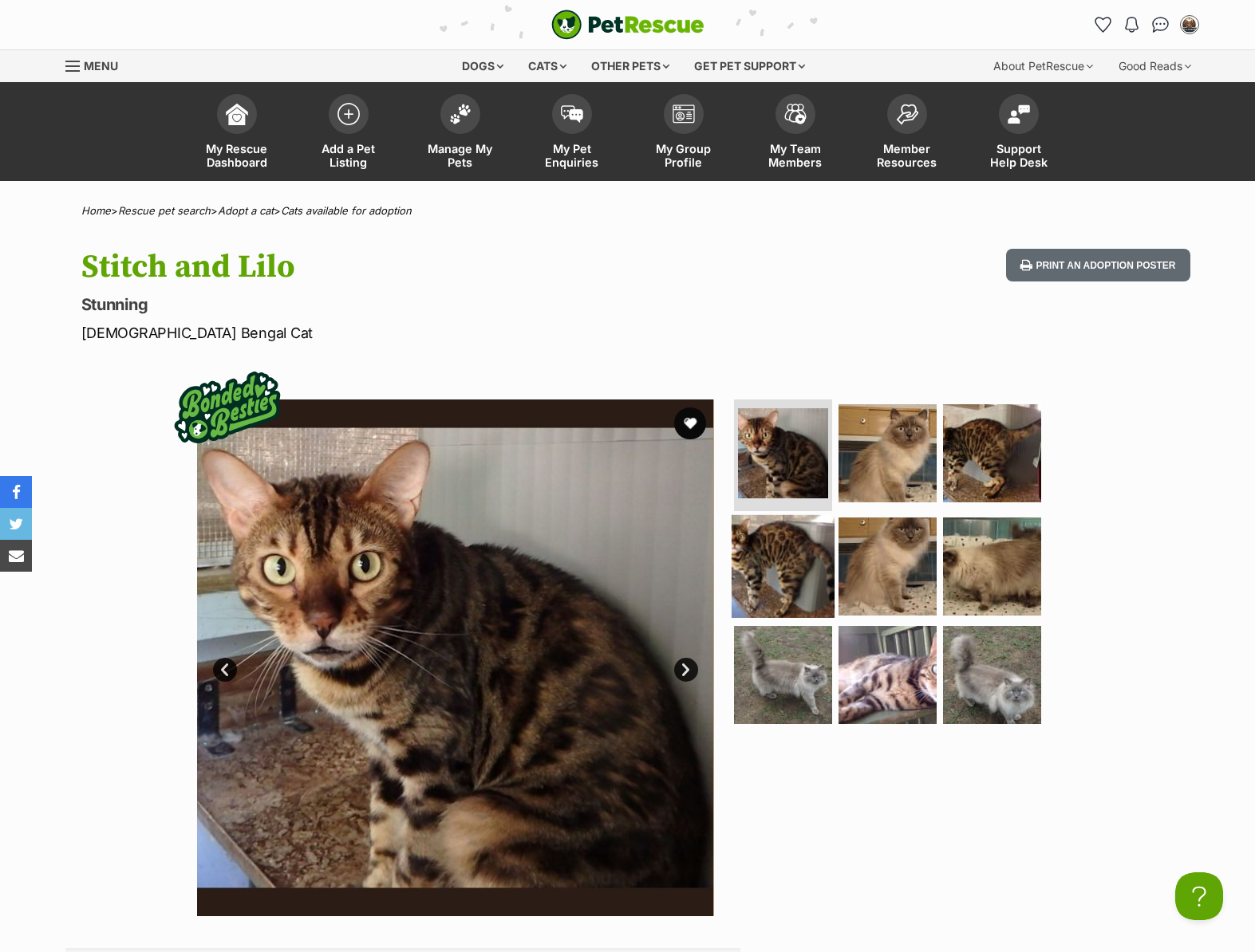
click at [781, 568] on img at bounding box center [782, 566] width 103 height 103
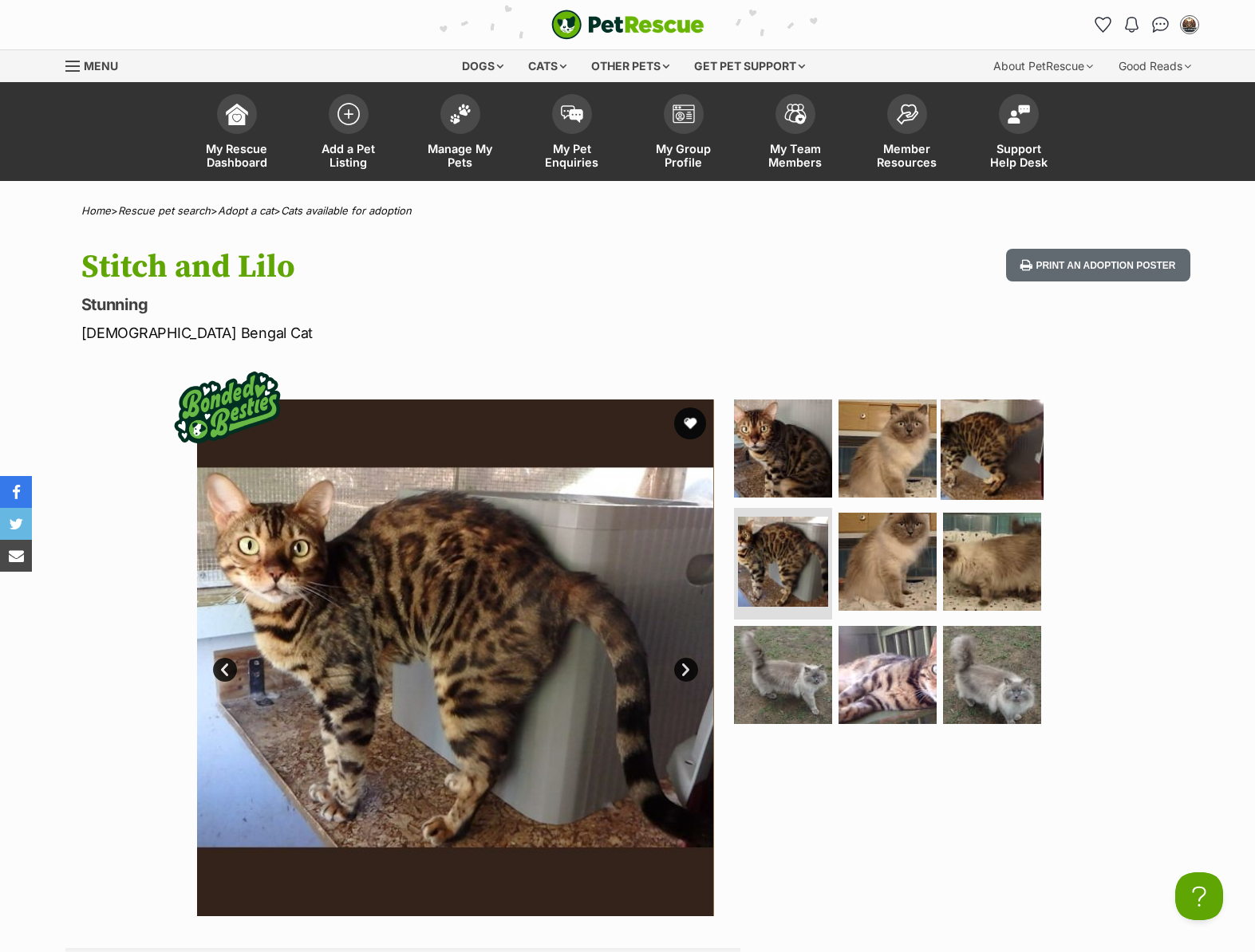
click at [1004, 459] on img at bounding box center [992, 448] width 103 height 103
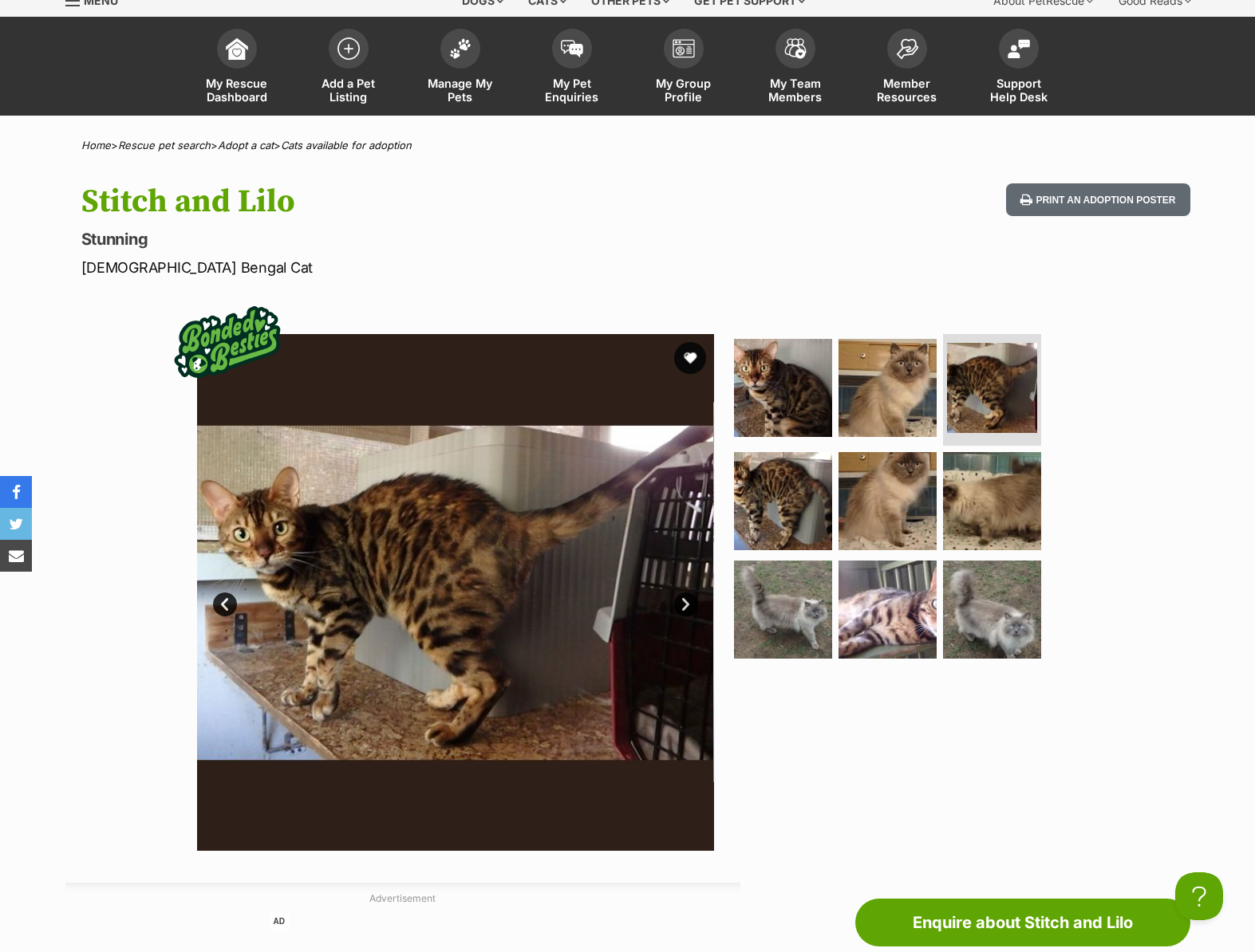
scroll to position [62, 0]
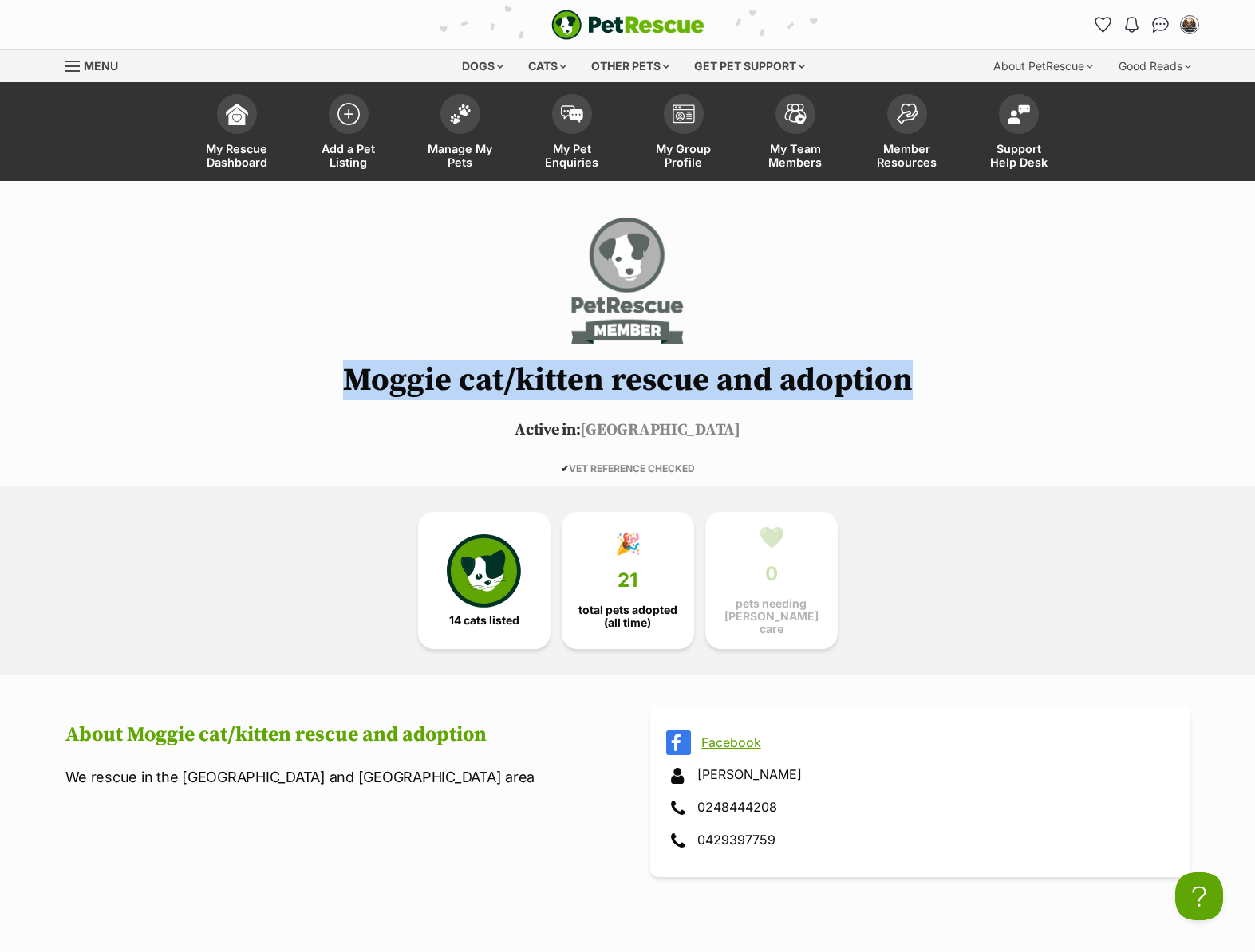
drag, startPoint x: 355, startPoint y: 377, endPoint x: 917, endPoint y: 382, distance: 562.0
click at [917, 382] on h1 "Moggie cat/kitten rescue and adoption" at bounding box center [628, 380] width 1173 height 35
drag, startPoint x: 349, startPoint y: 391, endPoint x: 972, endPoint y: 373, distance: 623.3
click at [972, 373] on h1 "Moggie cat/kitten rescue and adoption" at bounding box center [628, 380] width 1173 height 35
copy h1 "Moggie cat/kitten rescue and adoption"
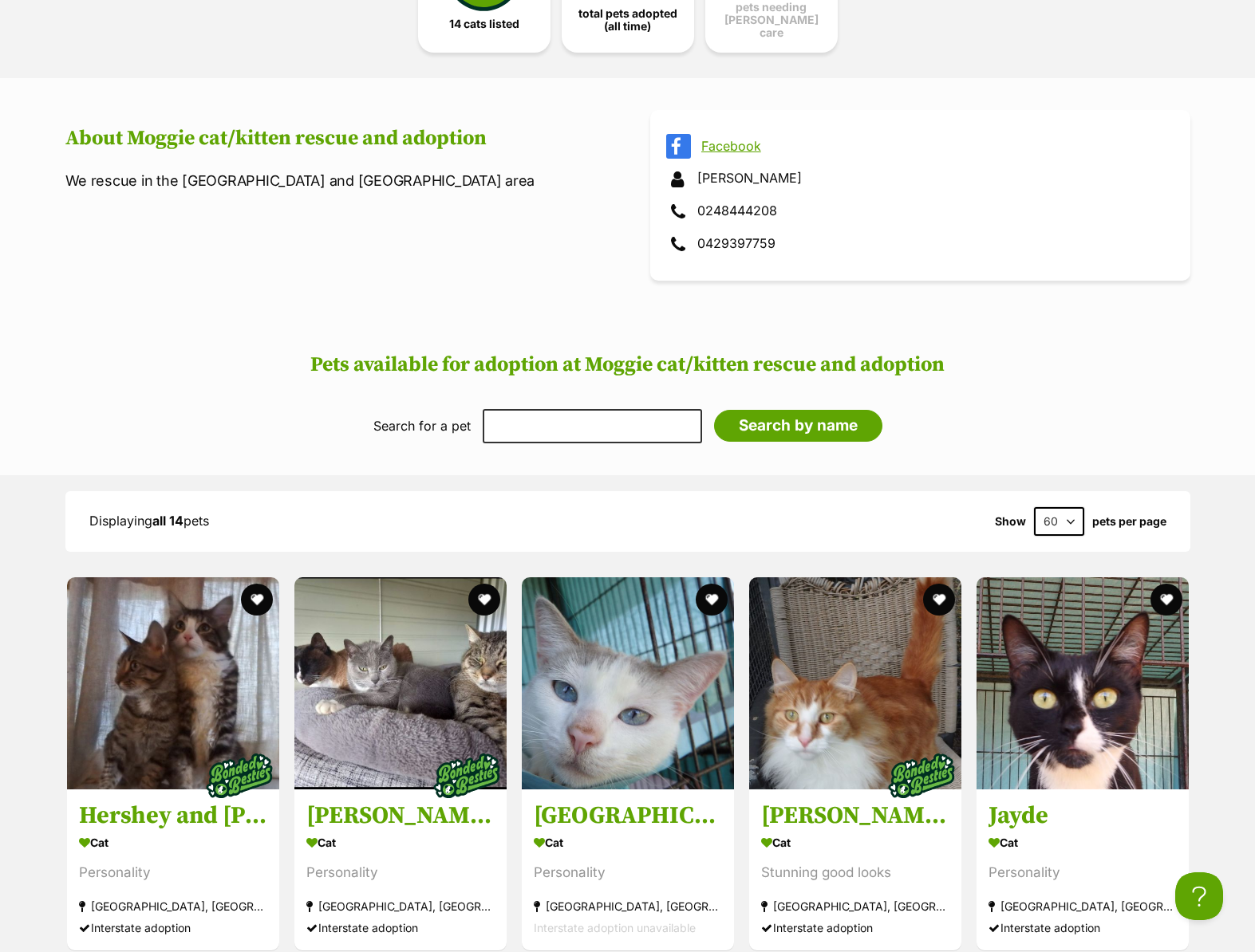
scroll to position [297, 0]
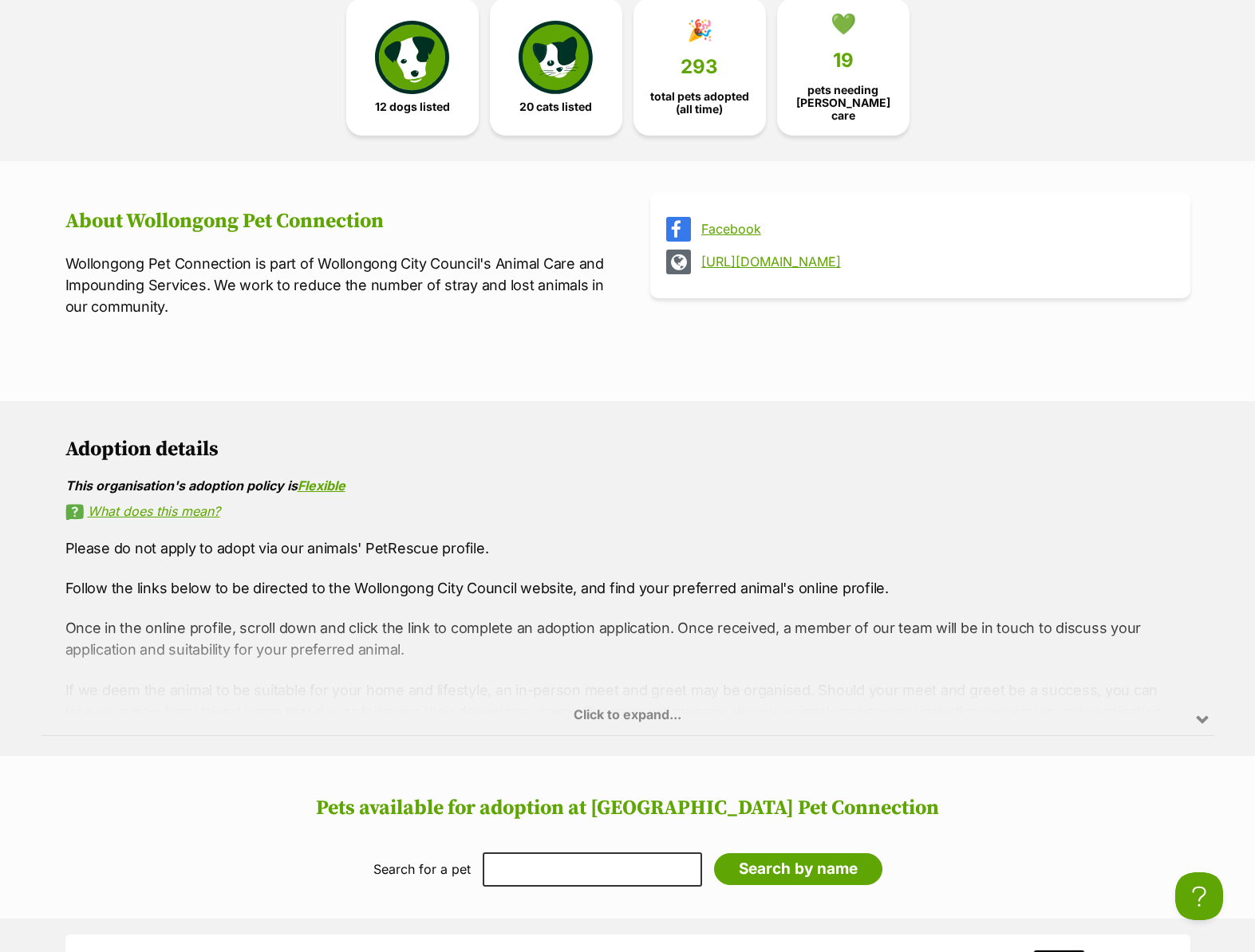
scroll to position [500, 0]
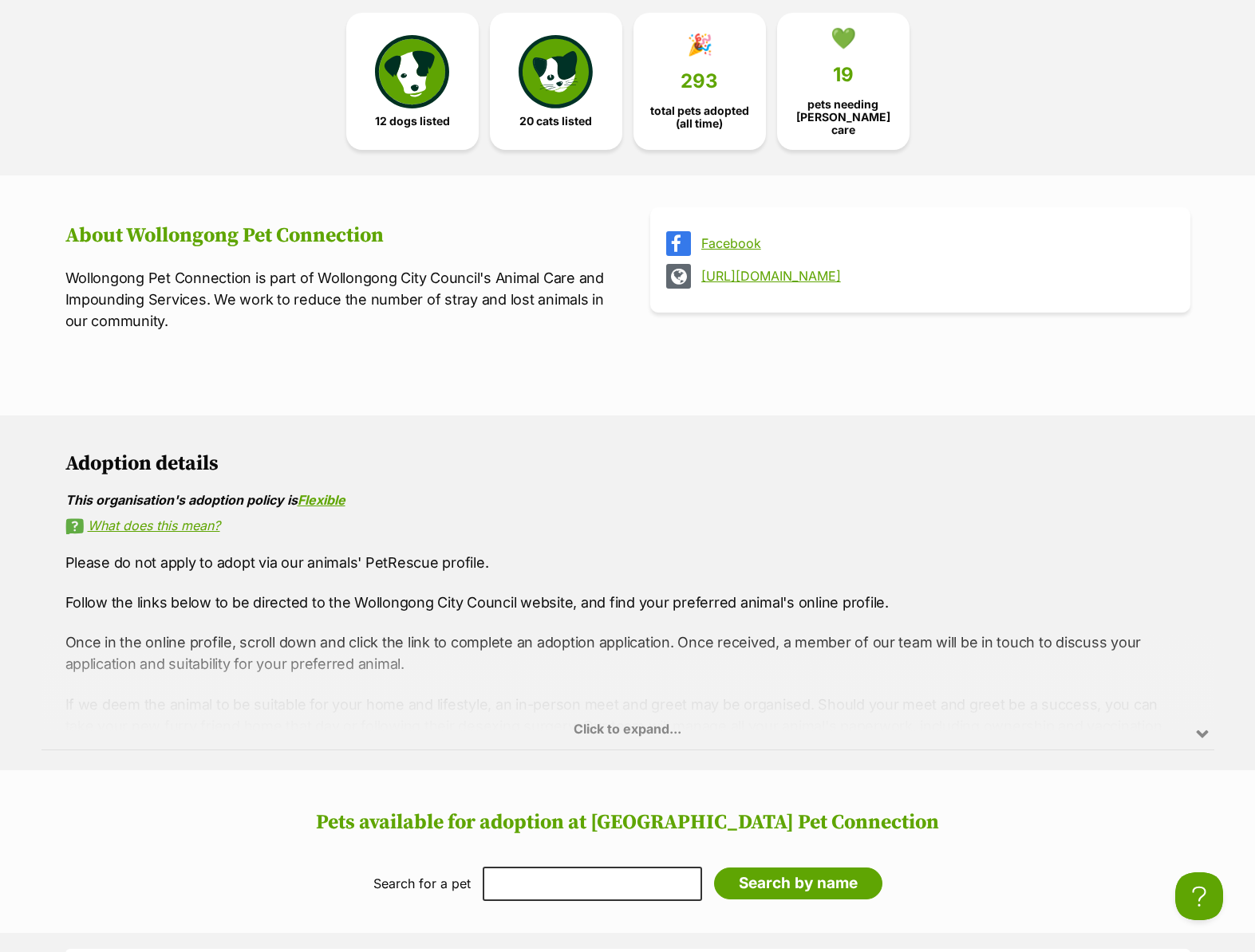
click at [732, 236] on link "Facebook" at bounding box center [935, 243] width 467 height 14
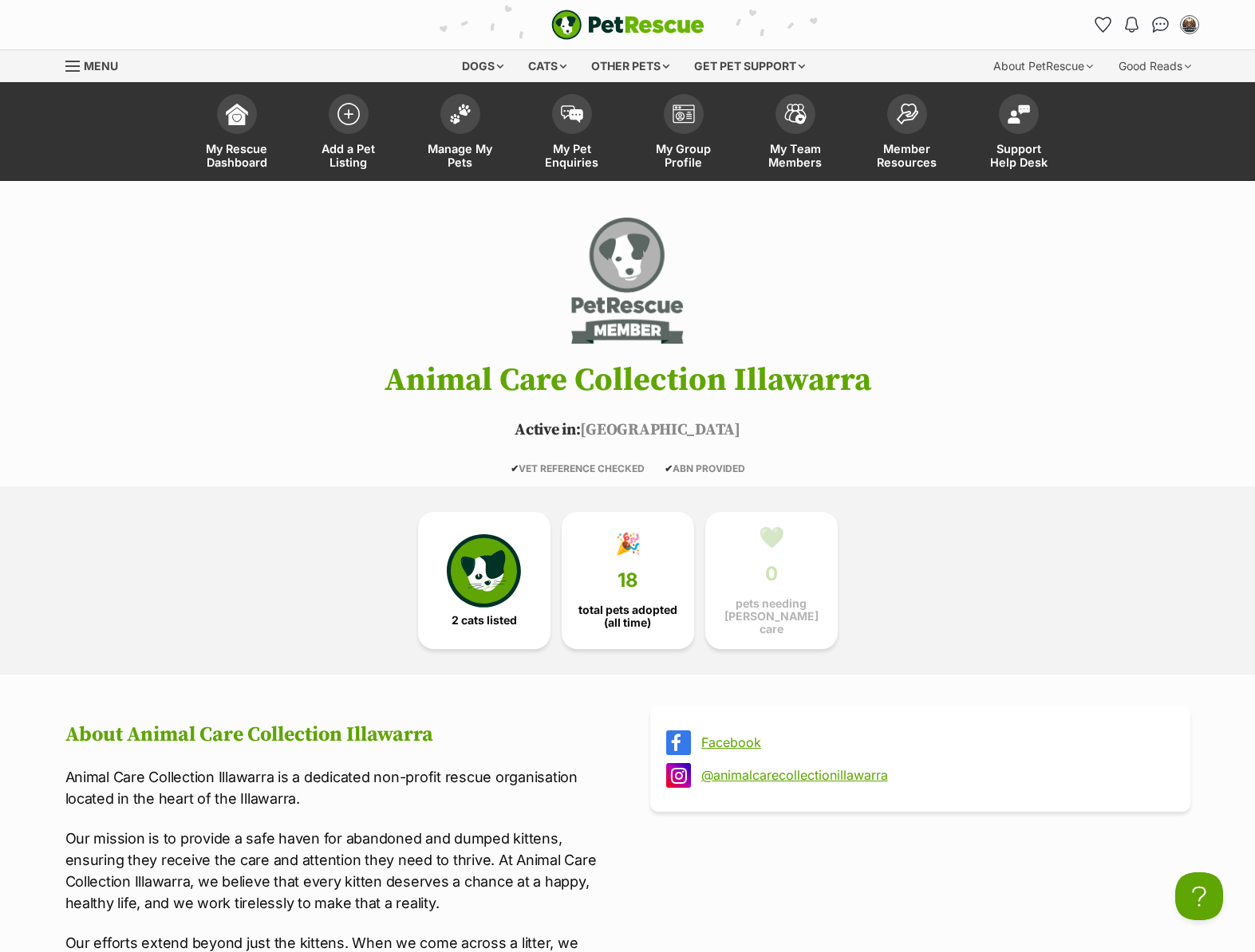
click at [740, 771] on link "@animalcarecollectionillawarra" at bounding box center [935, 775] width 467 height 14
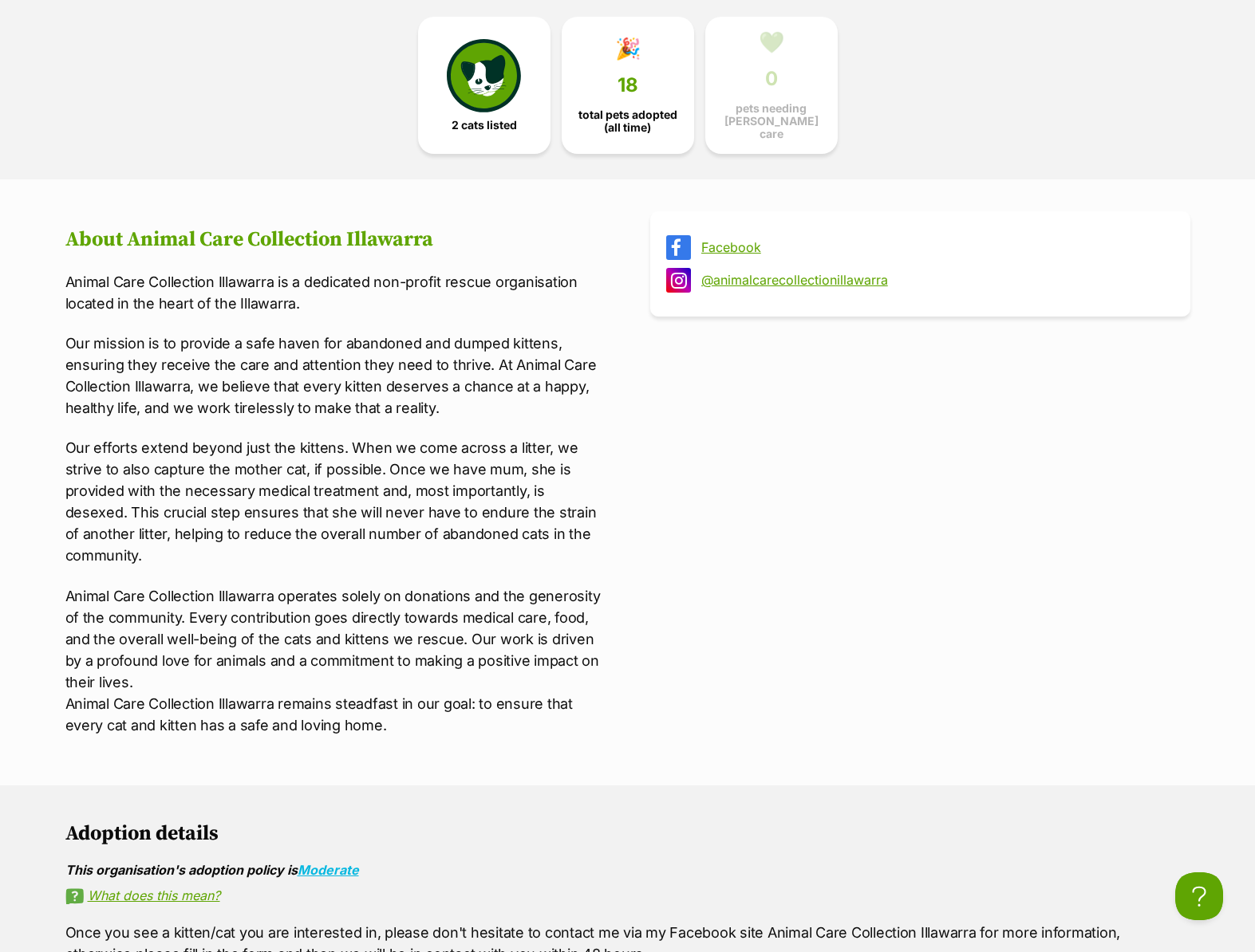
scroll to position [527, 0]
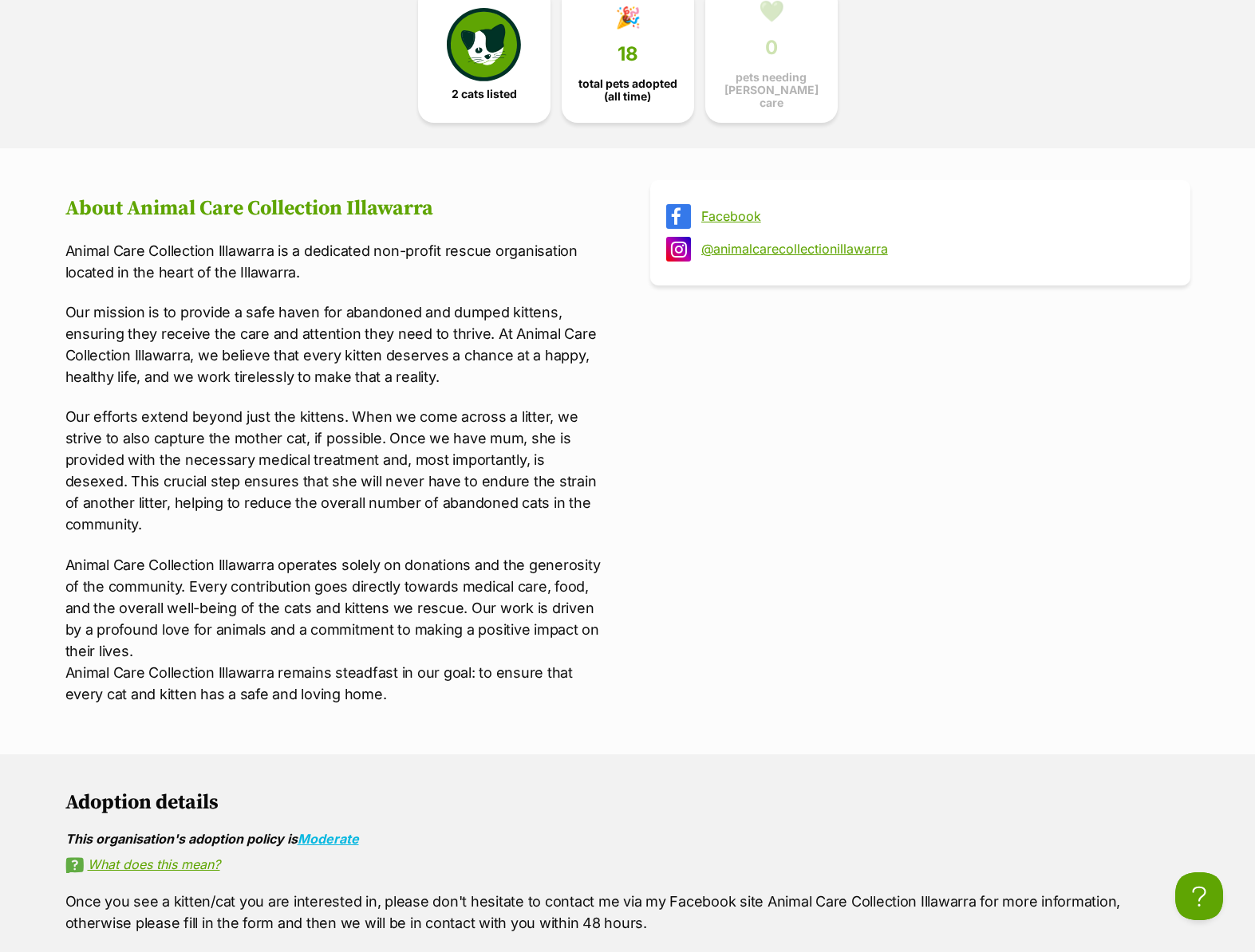
click at [720, 214] on link "Facebook" at bounding box center [935, 216] width 467 height 14
